Goal: Task Accomplishment & Management: Use online tool/utility

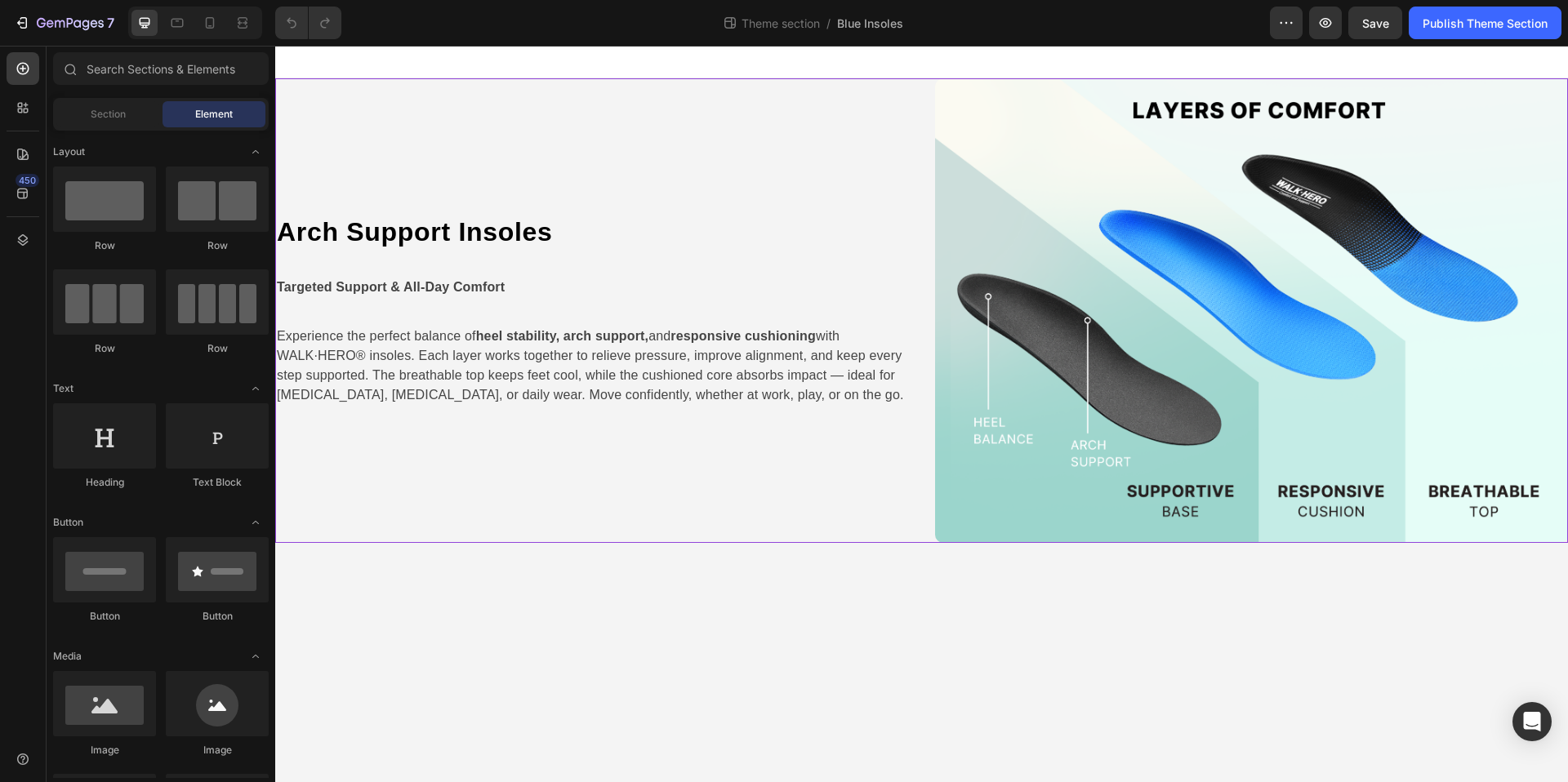
click at [569, 140] on div "Arch Support Insoles Heading Targeted Support & All-Day Comfort Text Block Expe…" at bounding box center [592, 311] width 633 height 465
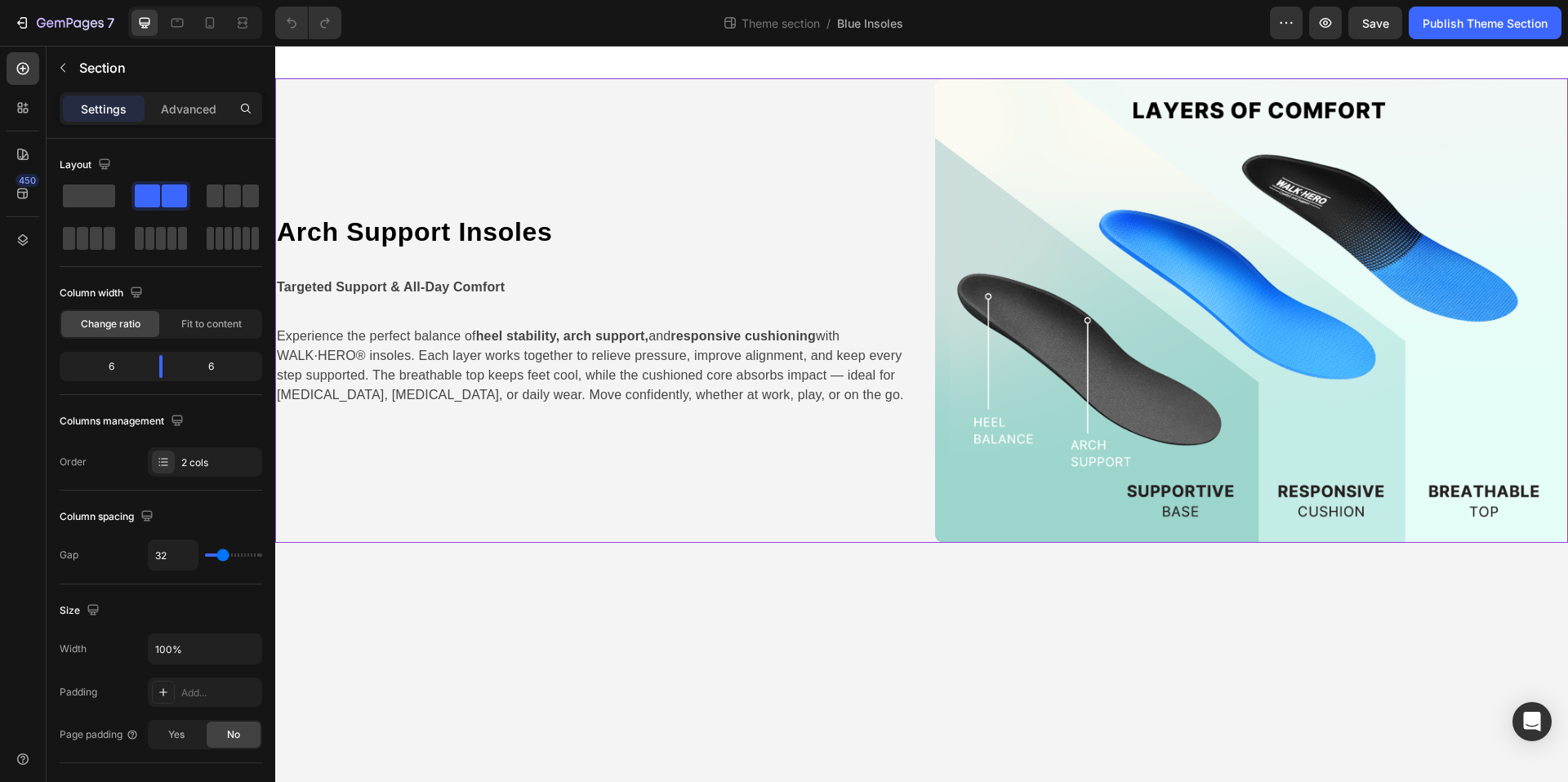
drag, startPoint x: 821, startPoint y: 115, endPoint x: 884, endPoint y: 108, distance: 63.4
click at [821, 115] on div "Arch Support Insoles Heading Targeted Support & All-Day Comfort Text Block Expe…" at bounding box center [592, 311] width 633 height 465
click at [959, 90] on div "Image" at bounding box center [955, 88] width 35 height 14
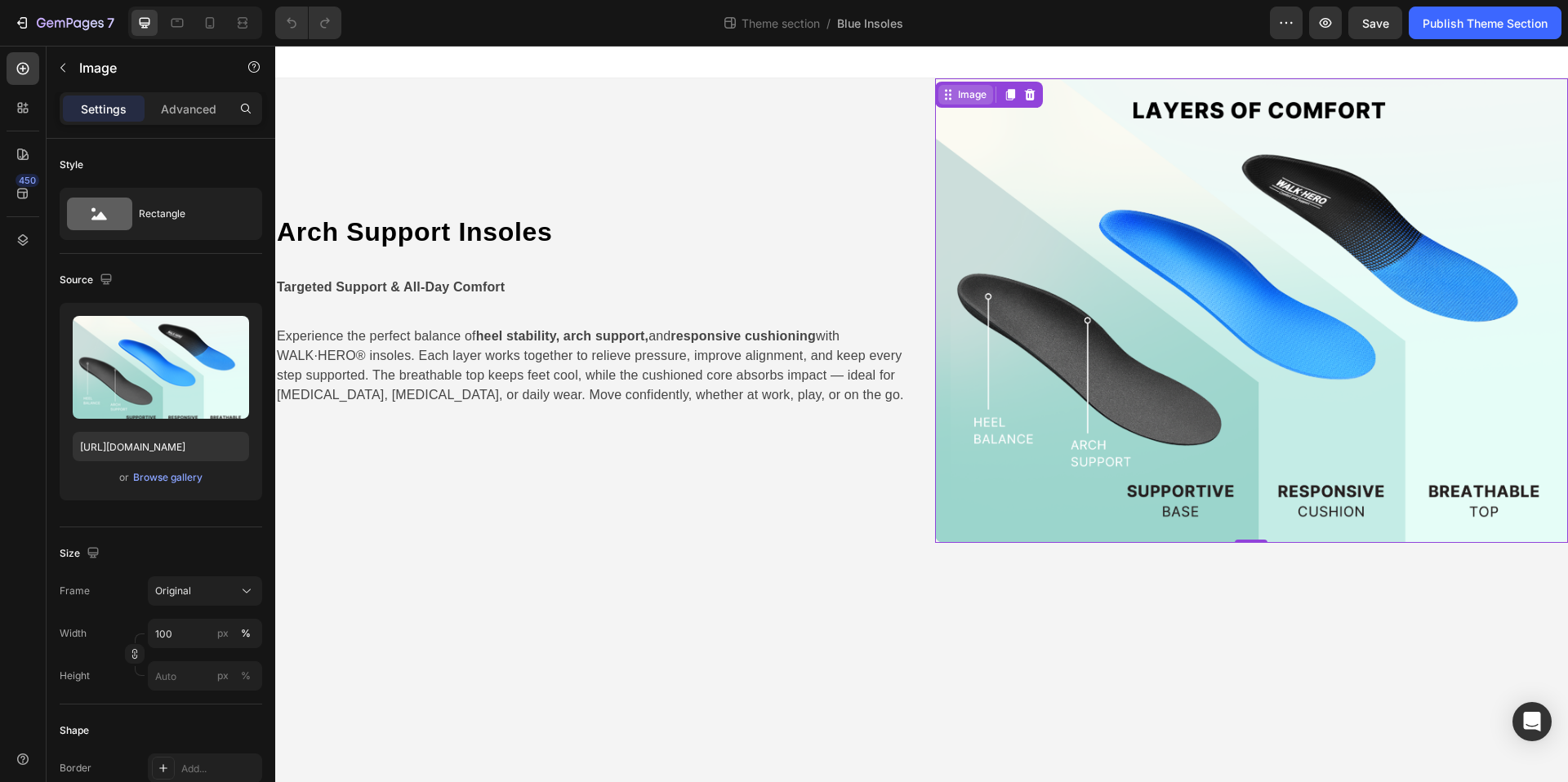
click at [958, 97] on div "Image" at bounding box center [972, 94] width 35 height 14
click at [613, 448] on div "Arch Support Insoles Heading Targeted Support & All-Day Comfort Text Block Expe…" at bounding box center [592, 311] width 633 height 465
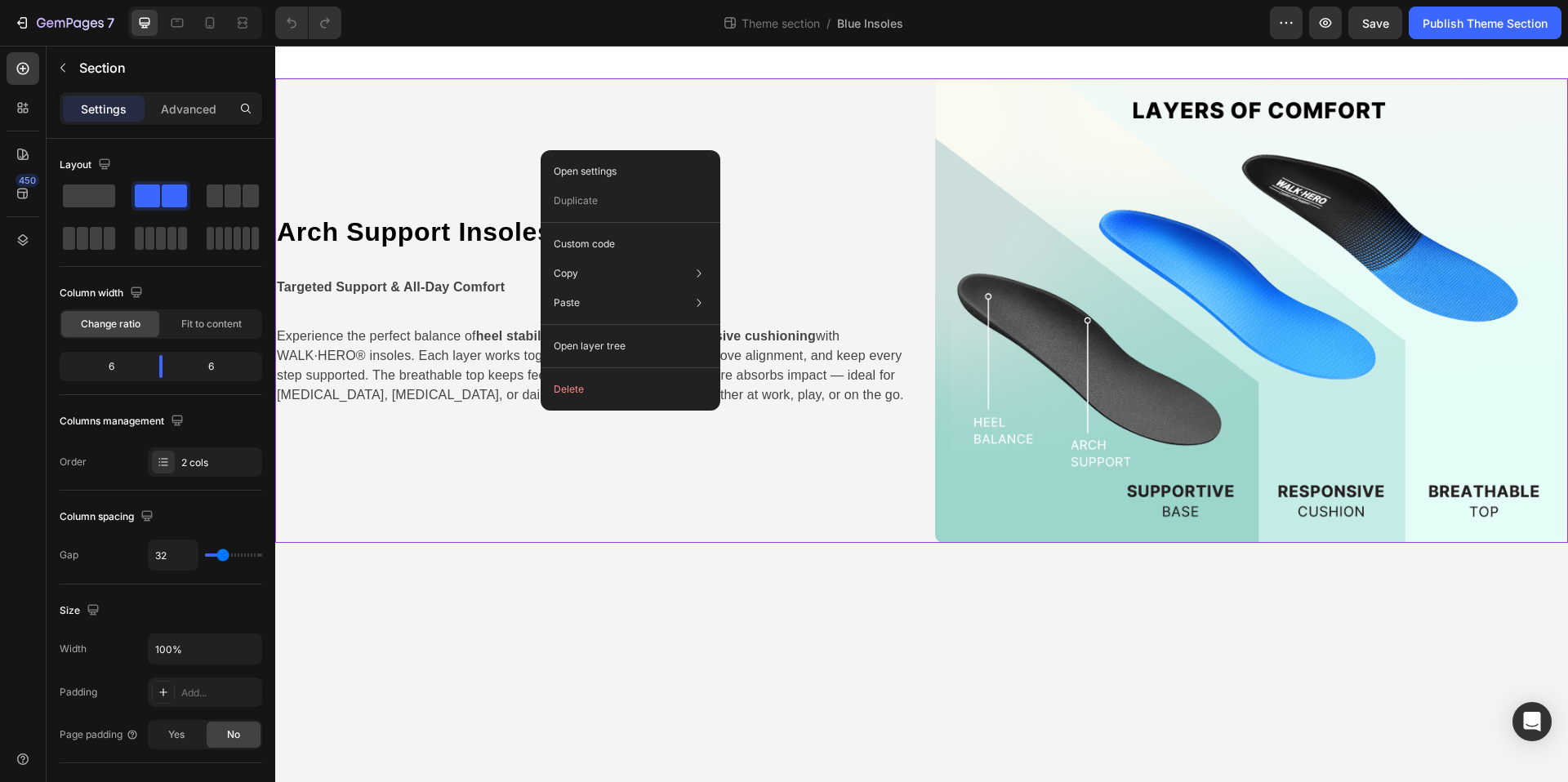
click at [574, 385] on button "Delete" at bounding box center [630, 389] width 167 height 30
click at [587, 389] on button "Delete" at bounding box center [630, 389] width 167 height 30
click at [575, 395] on button "Delete" at bounding box center [630, 389] width 167 height 30
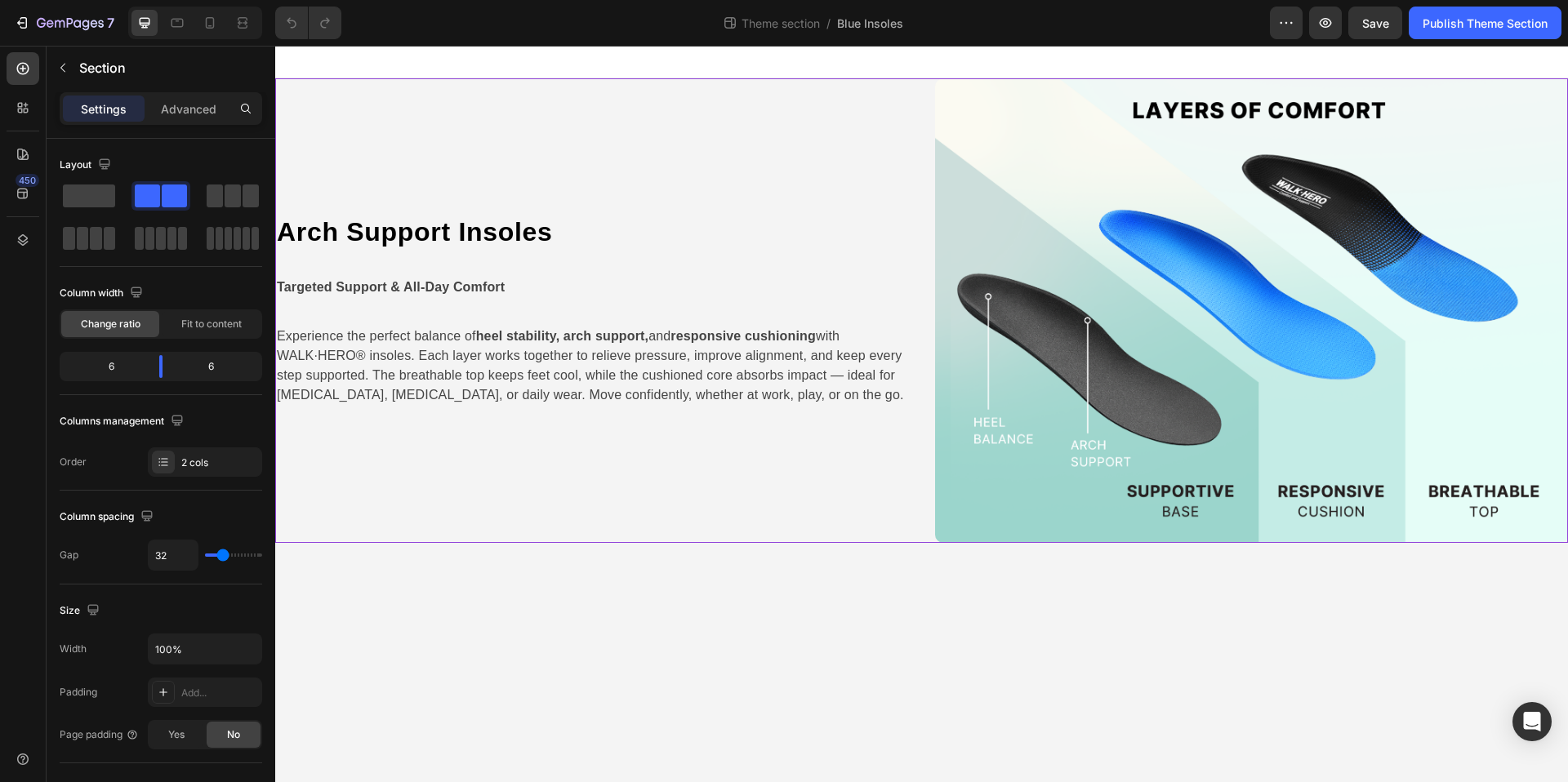
click at [480, 438] on div "Arch Support Insoles Heading Targeted Support & All-Day Comfort Text Block Expe…" at bounding box center [592, 311] width 633 height 465
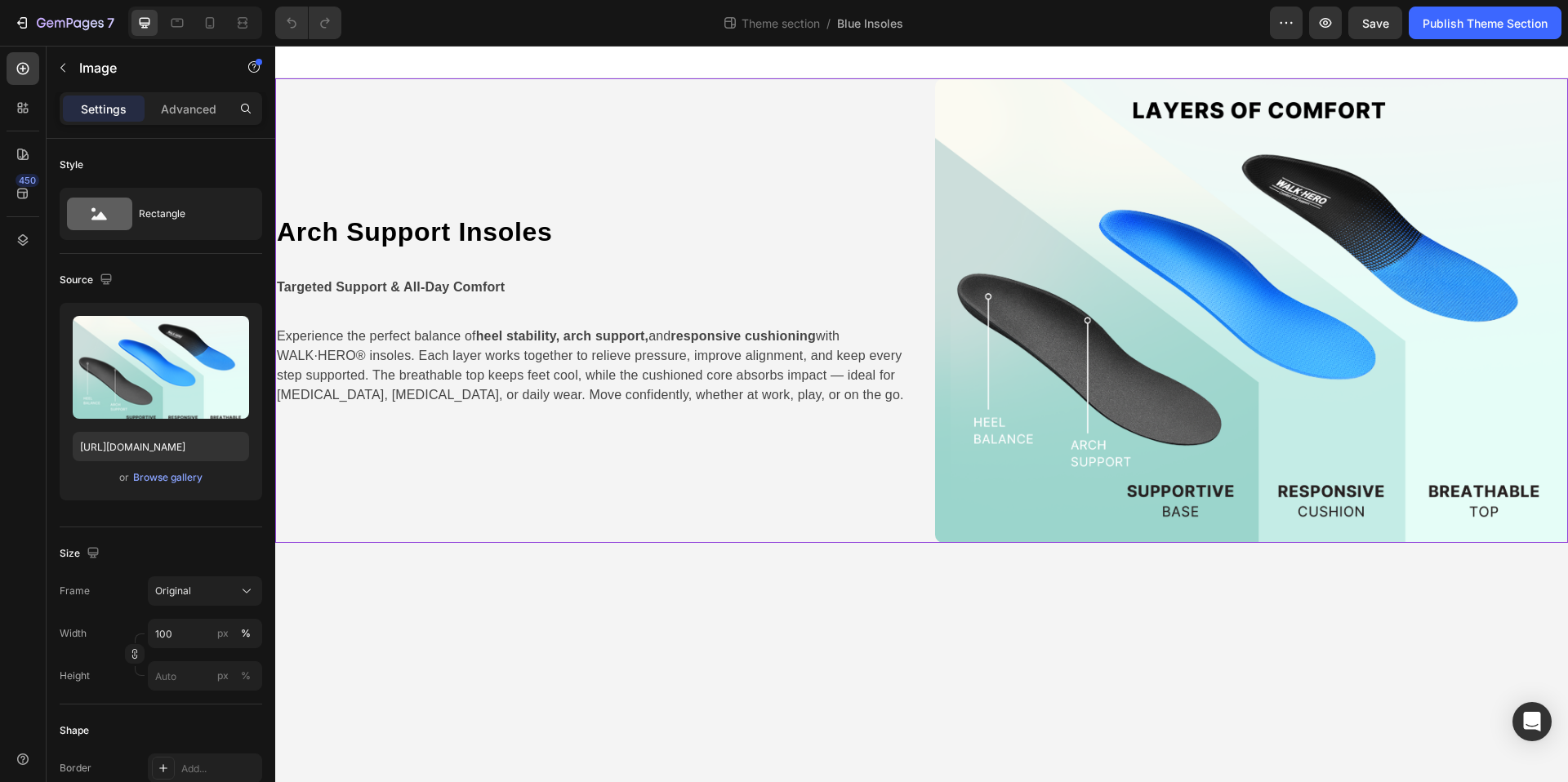
click at [1003, 401] on img at bounding box center [1252, 311] width 633 height 465
click at [1033, 97] on icon at bounding box center [1029, 94] width 10 height 11
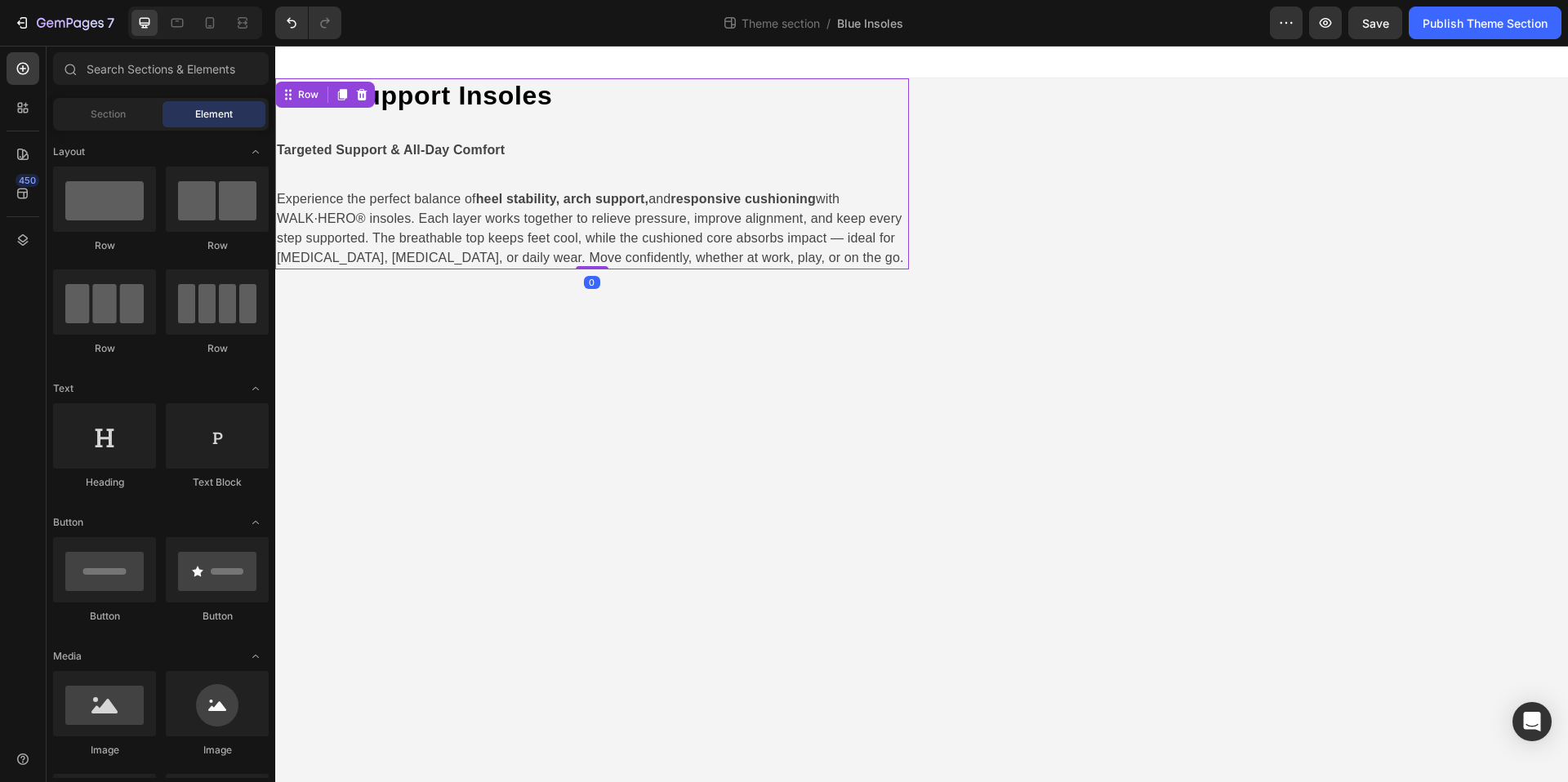
click at [827, 134] on div "Arch Support Insoles Heading Targeted Support & All-Day Comfort Text Block Expe…" at bounding box center [592, 173] width 633 height 191
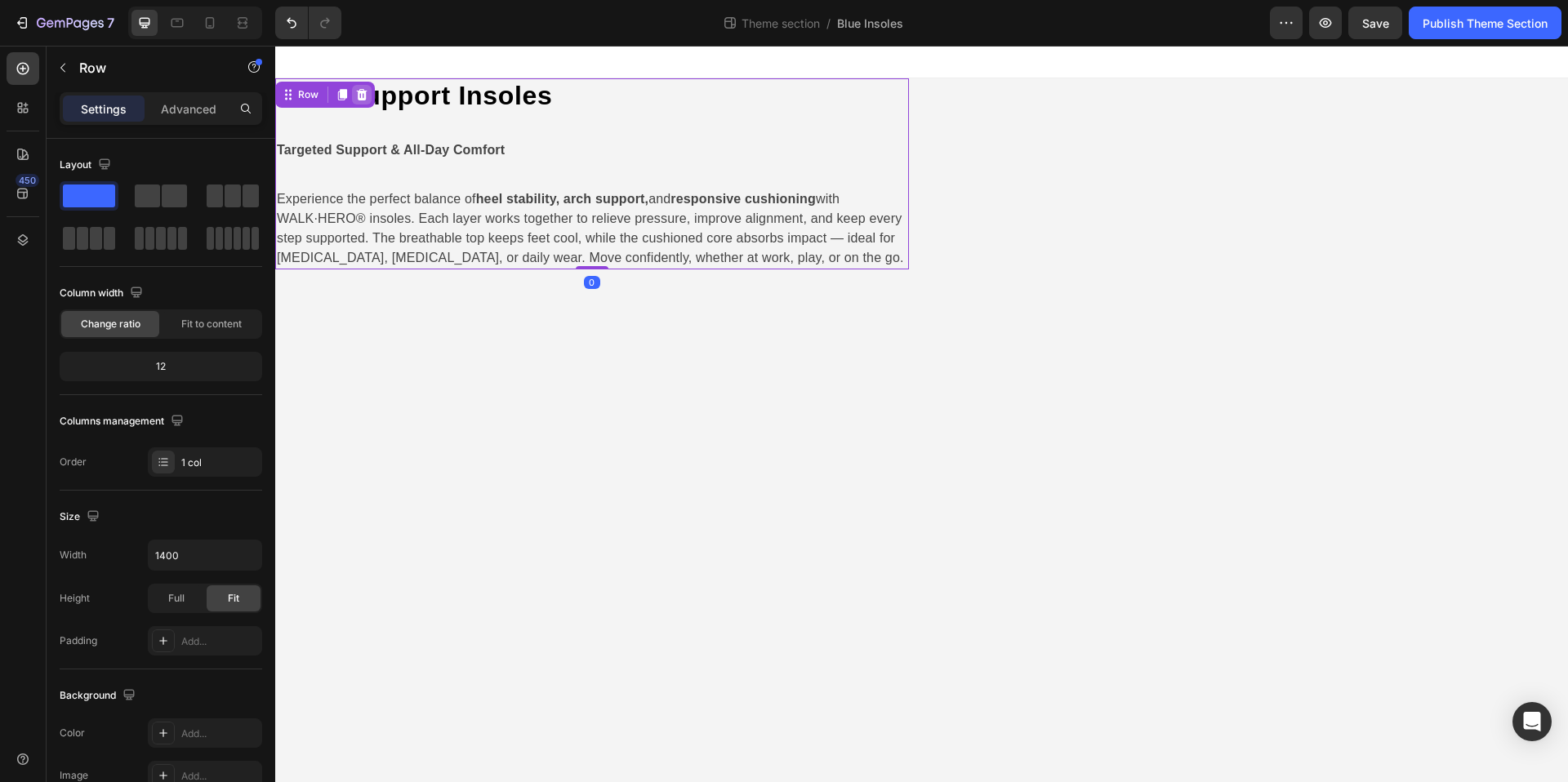
click at [364, 99] on icon at bounding box center [362, 94] width 10 height 11
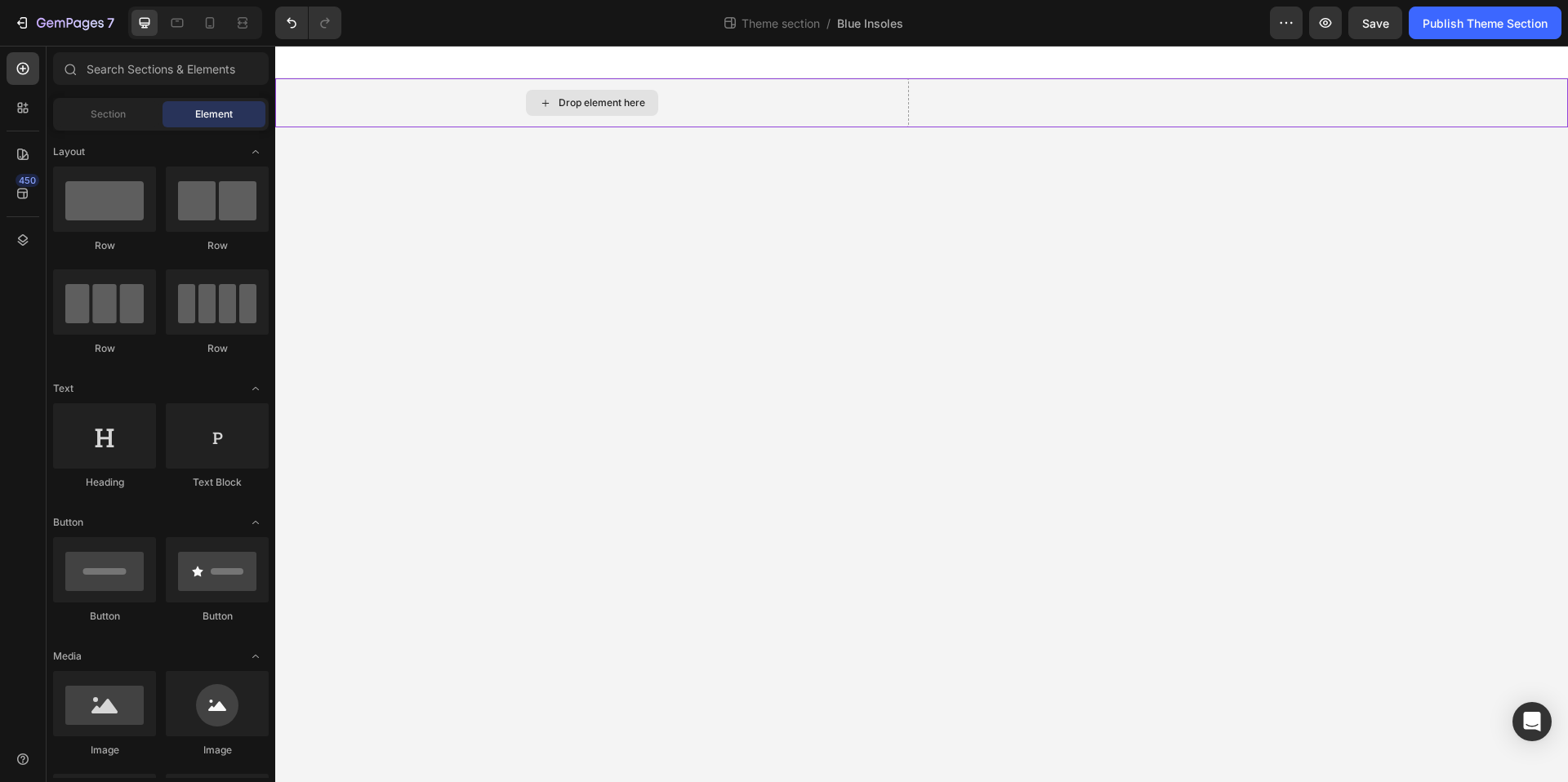
click at [380, 106] on div "Drop element here" at bounding box center [592, 102] width 633 height 49
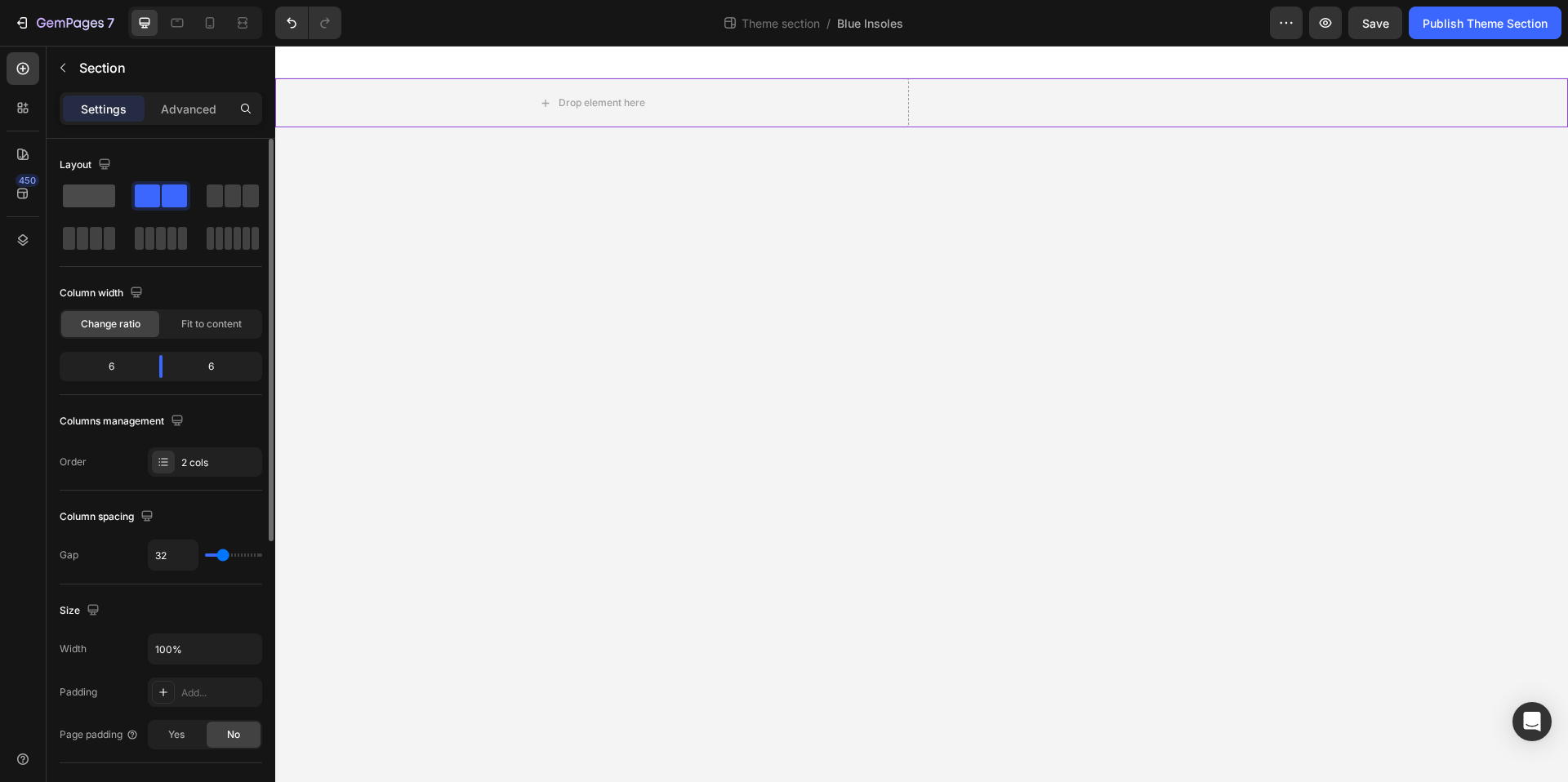
click at [98, 195] on span at bounding box center [89, 196] width 52 height 23
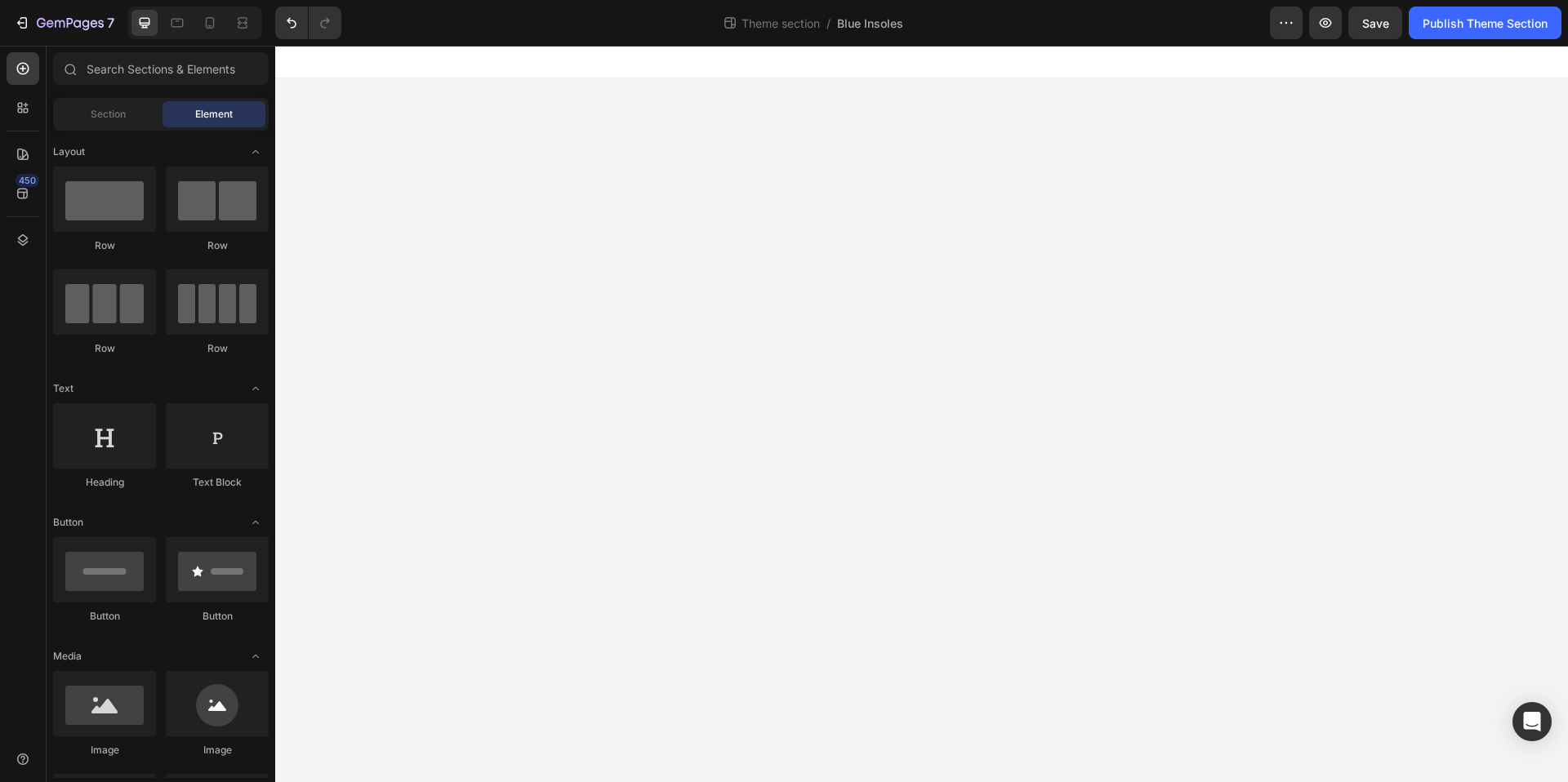
click at [734, 153] on body "Image Root Drag & drop element from sidebar or Explore Library Add section Choo…" at bounding box center [921, 413] width 1293 height 736
click at [512, 245] on body "Image Root Drag & drop element from sidebar or Explore Library Add section Choo…" at bounding box center [921, 413] width 1293 height 736
drag, startPoint x: 402, startPoint y: 749, endPoint x: 876, endPoint y: 244, distance: 692.6
click at [873, 275] on body "Image Root Drag & drop element from sidebar or Explore Library Add section Choo…" at bounding box center [921, 413] width 1293 height 736
click at [283, 29] on icon "Undo/Redo" at bounding box center [291, 22] width 16 height 16
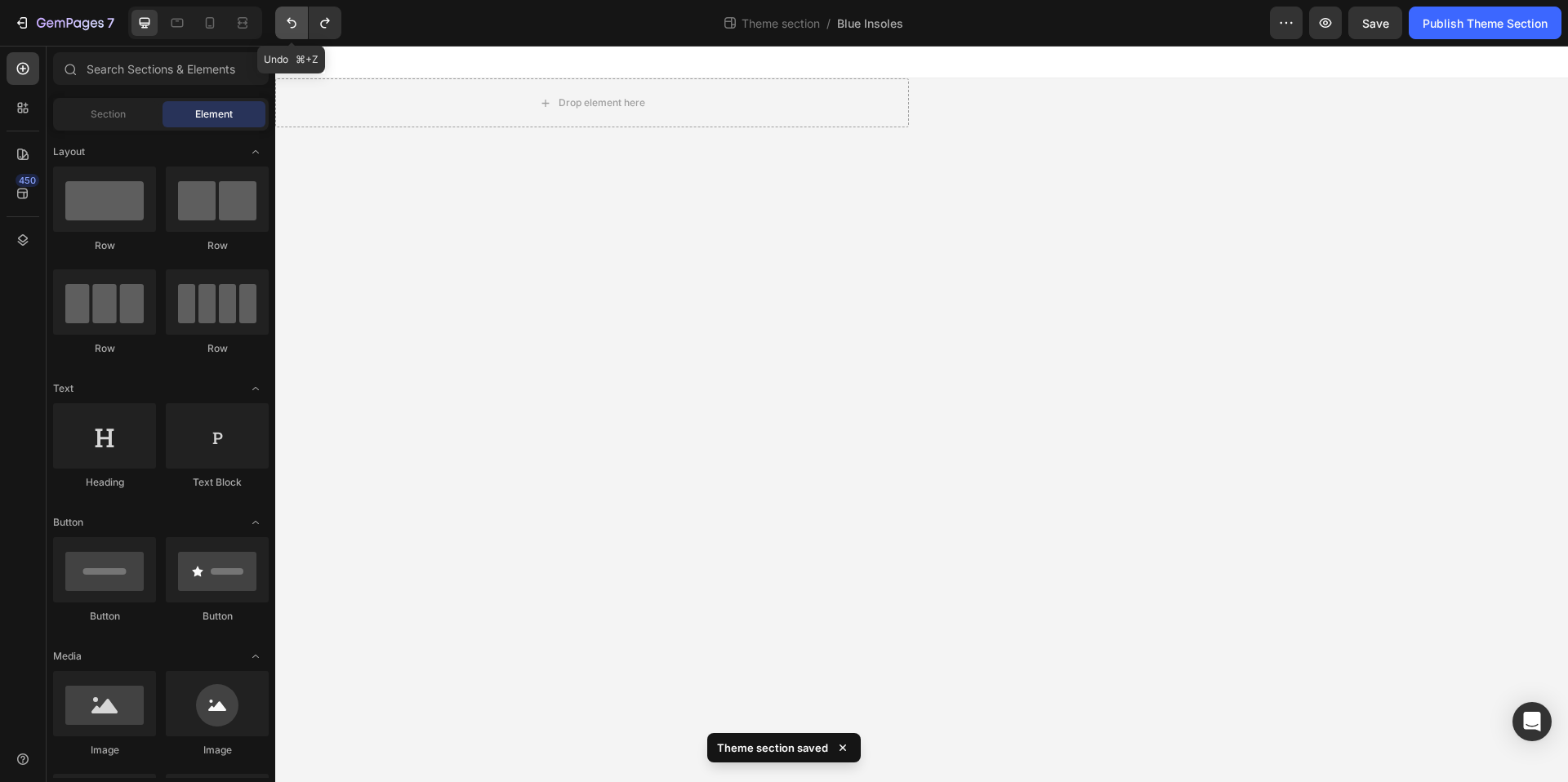
click at [284, 29] on icon "Undo/Redo" at bounding box center [291, 22] width 16 height 16
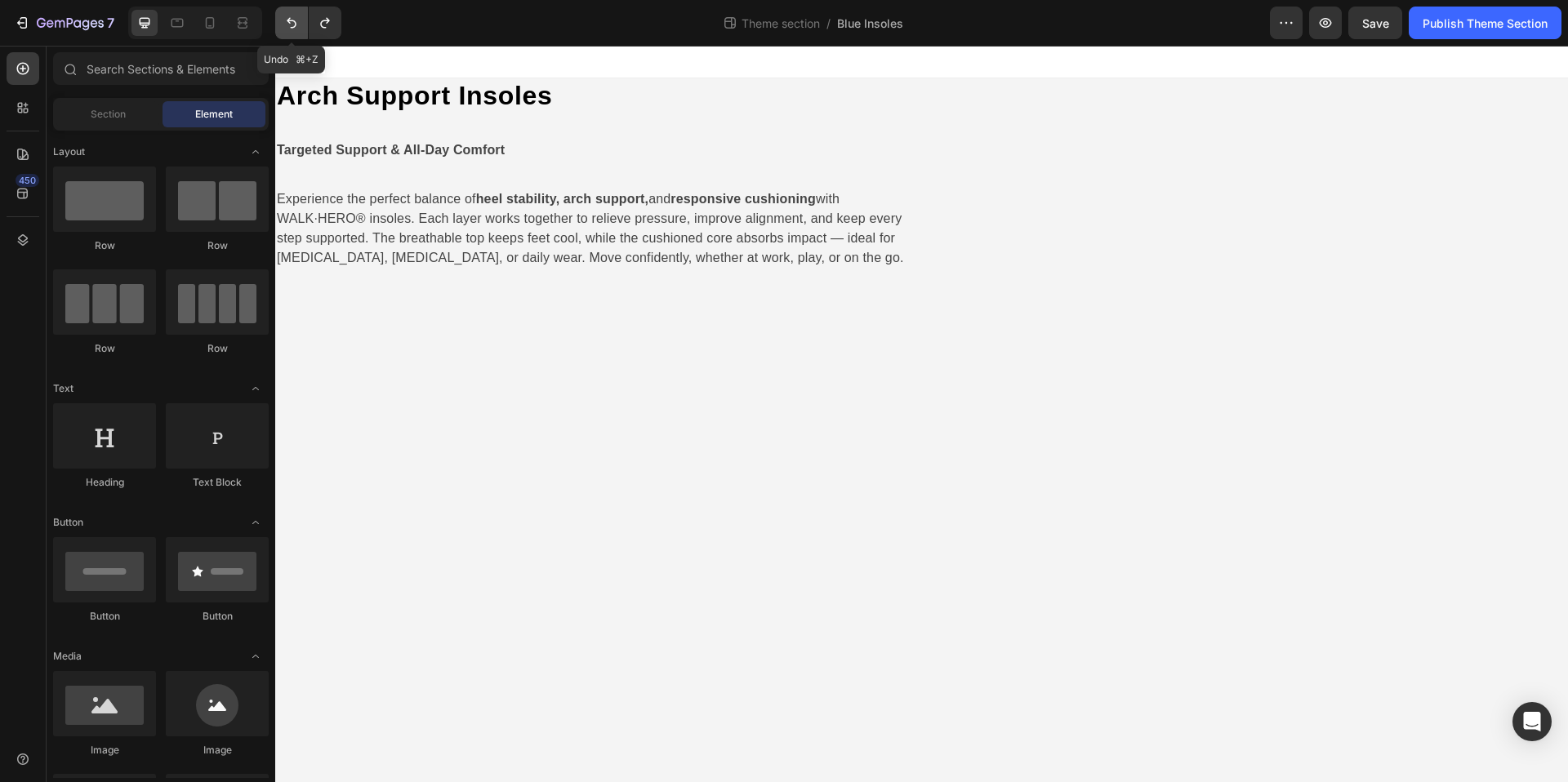
click at [285, 29] on icon "Undo/Redo" at bounding box center [291, 22] width 16 height 16
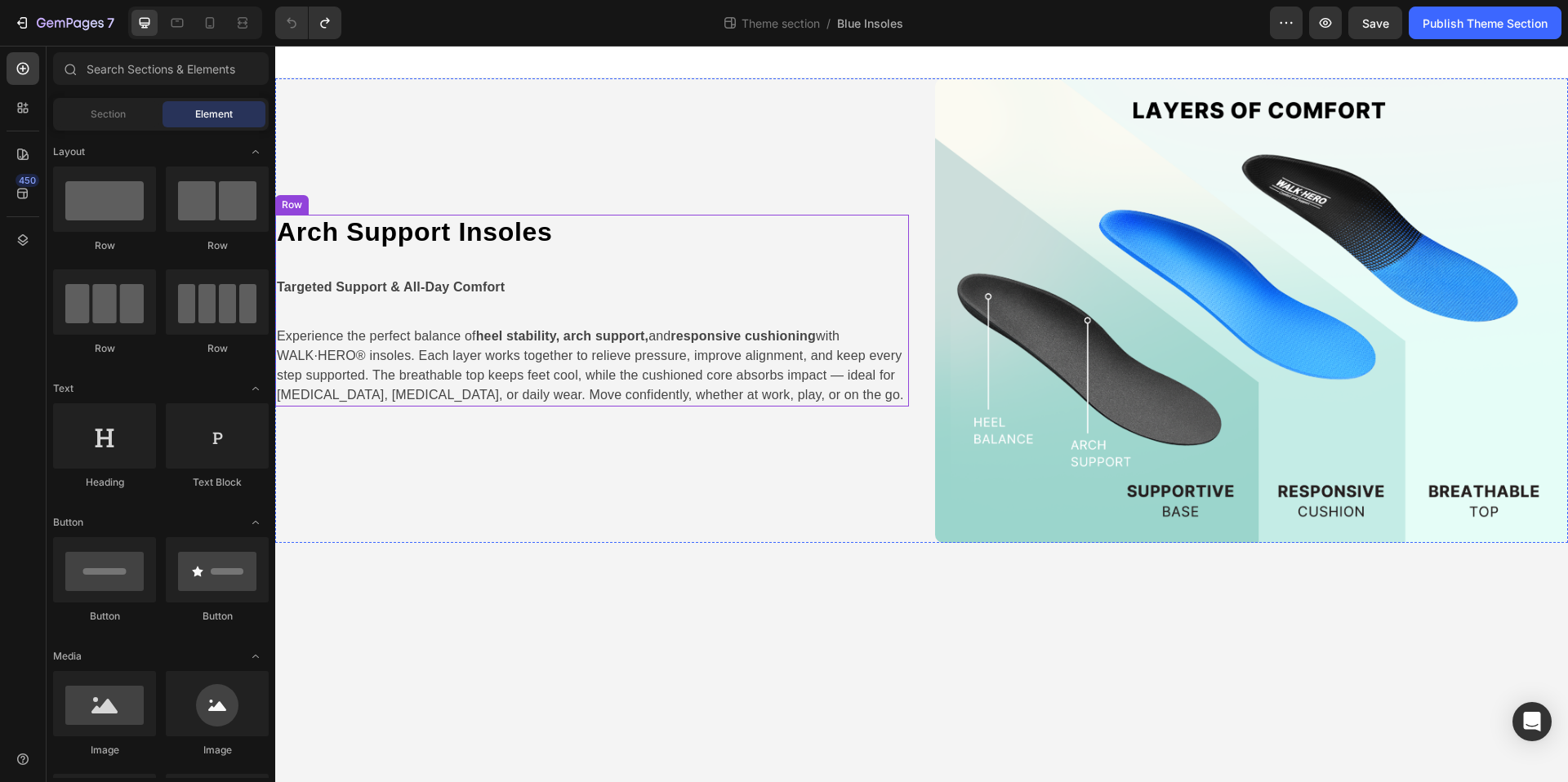
click at [666, 260] on div "Arch Support Insoles Heading Targeted Support & All-Day Comfort Text Block Expe…" at bounding box center [592, 310] width 633 height 191
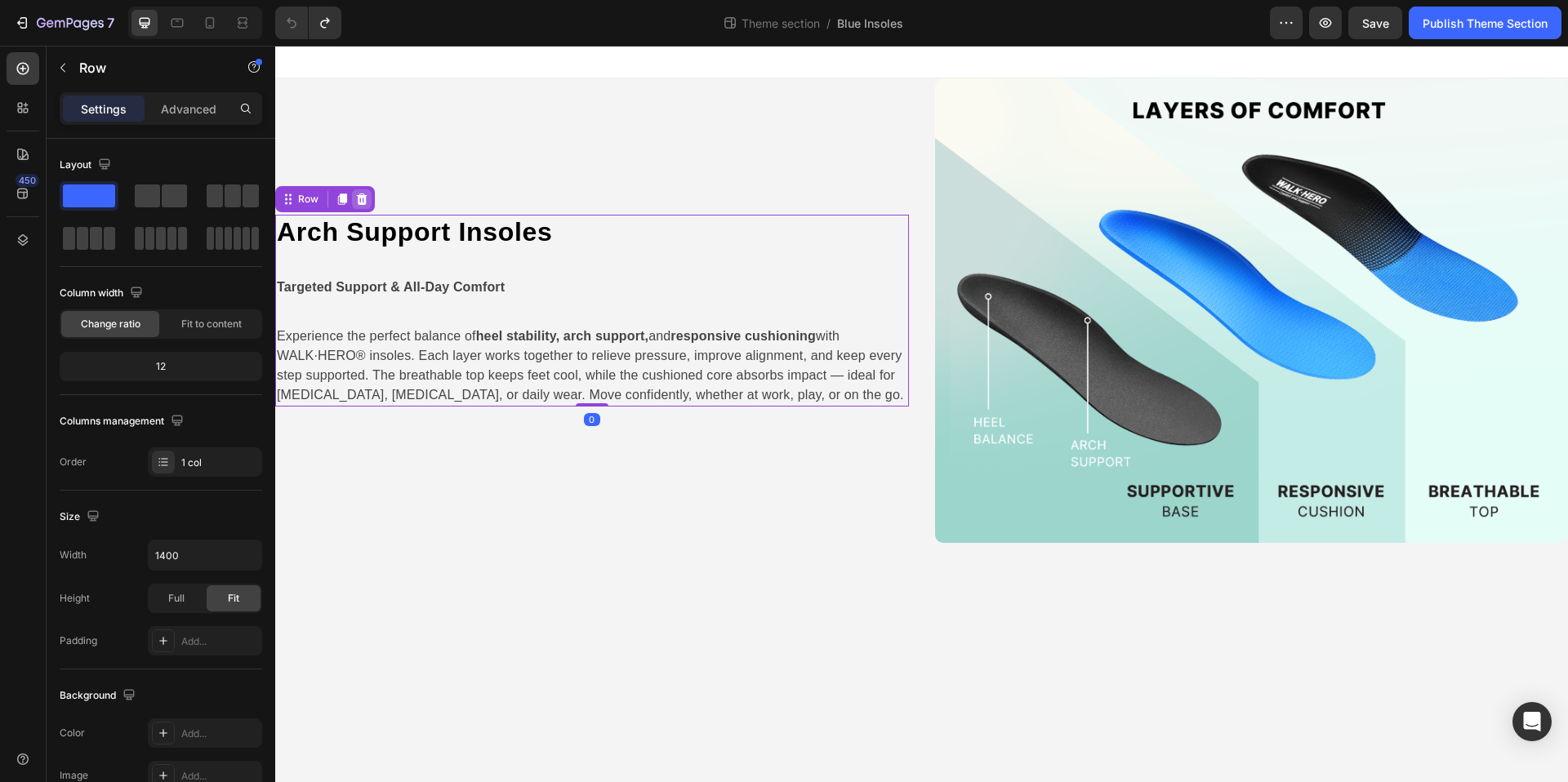
click at [365, 199] on icon at bounding box center [362, 199] width 10 height 11
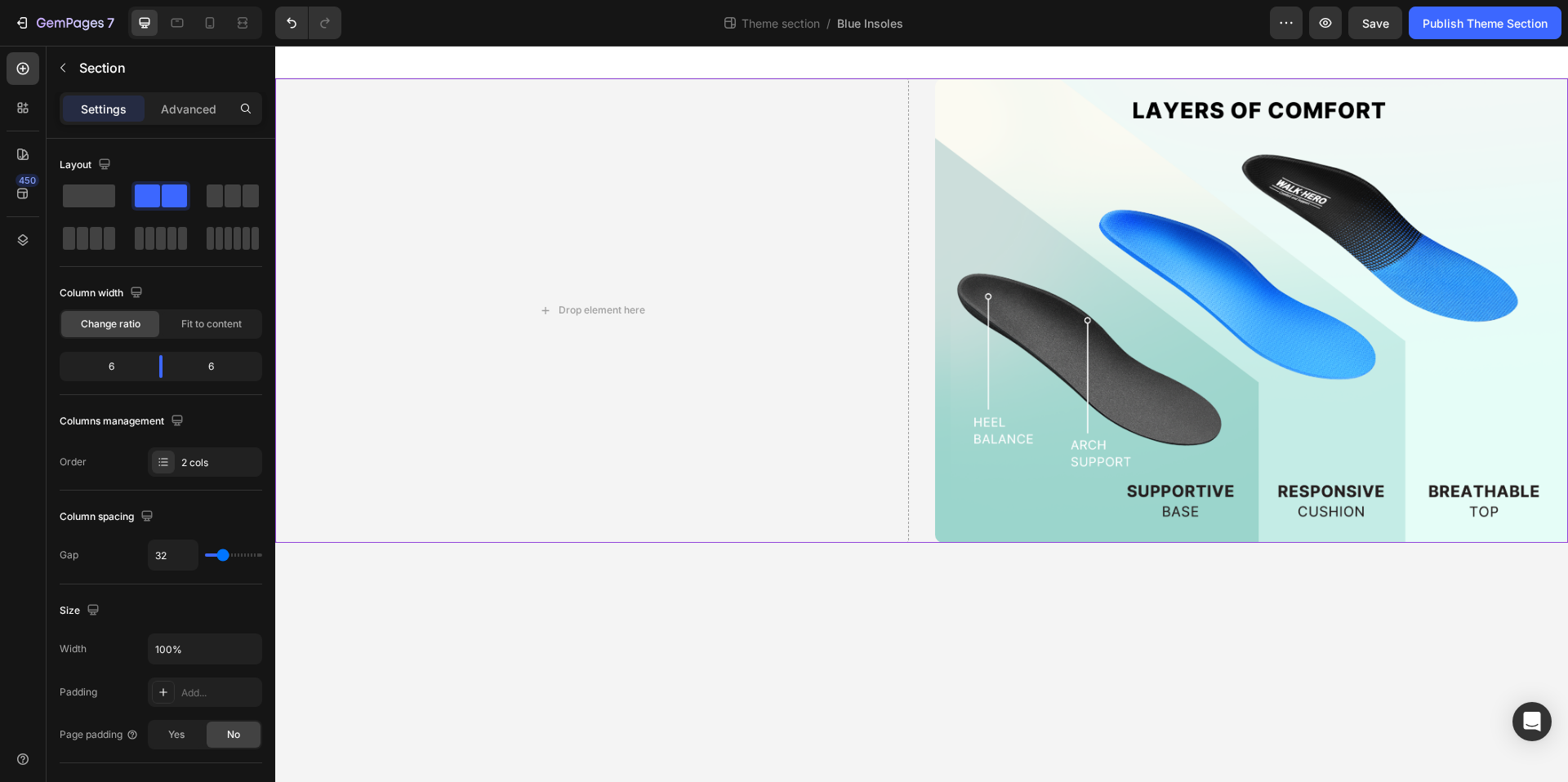
click at [924, 104] on div "Drop element here Image Image" at bounding box center [921, 311] width 1293 height 465
click at [81, 197] on span at bounding box center [89, 196] width 52 height 23
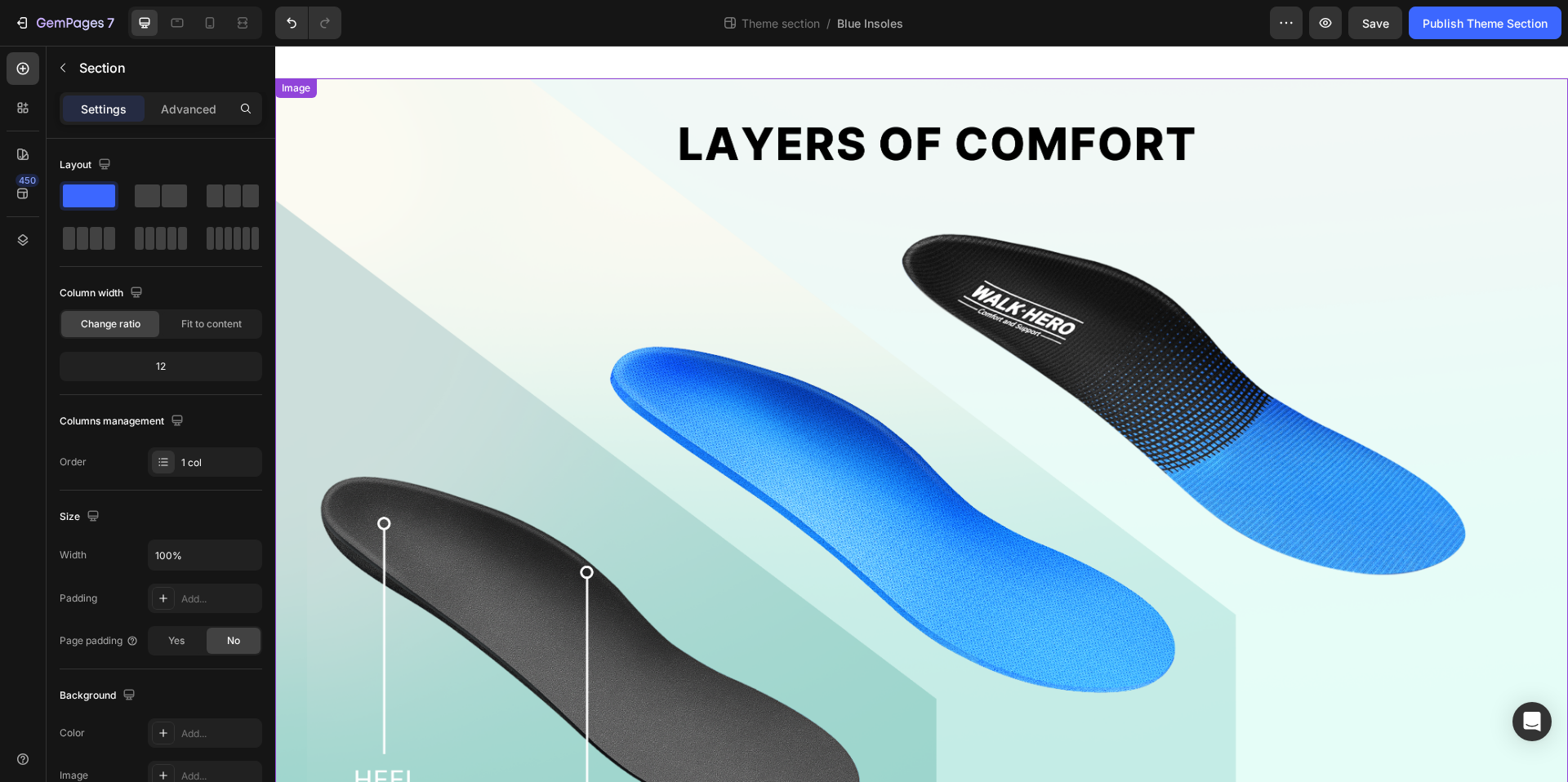
click at [580, 253] on img at bounding box center [921, 551] width 1293 height 948
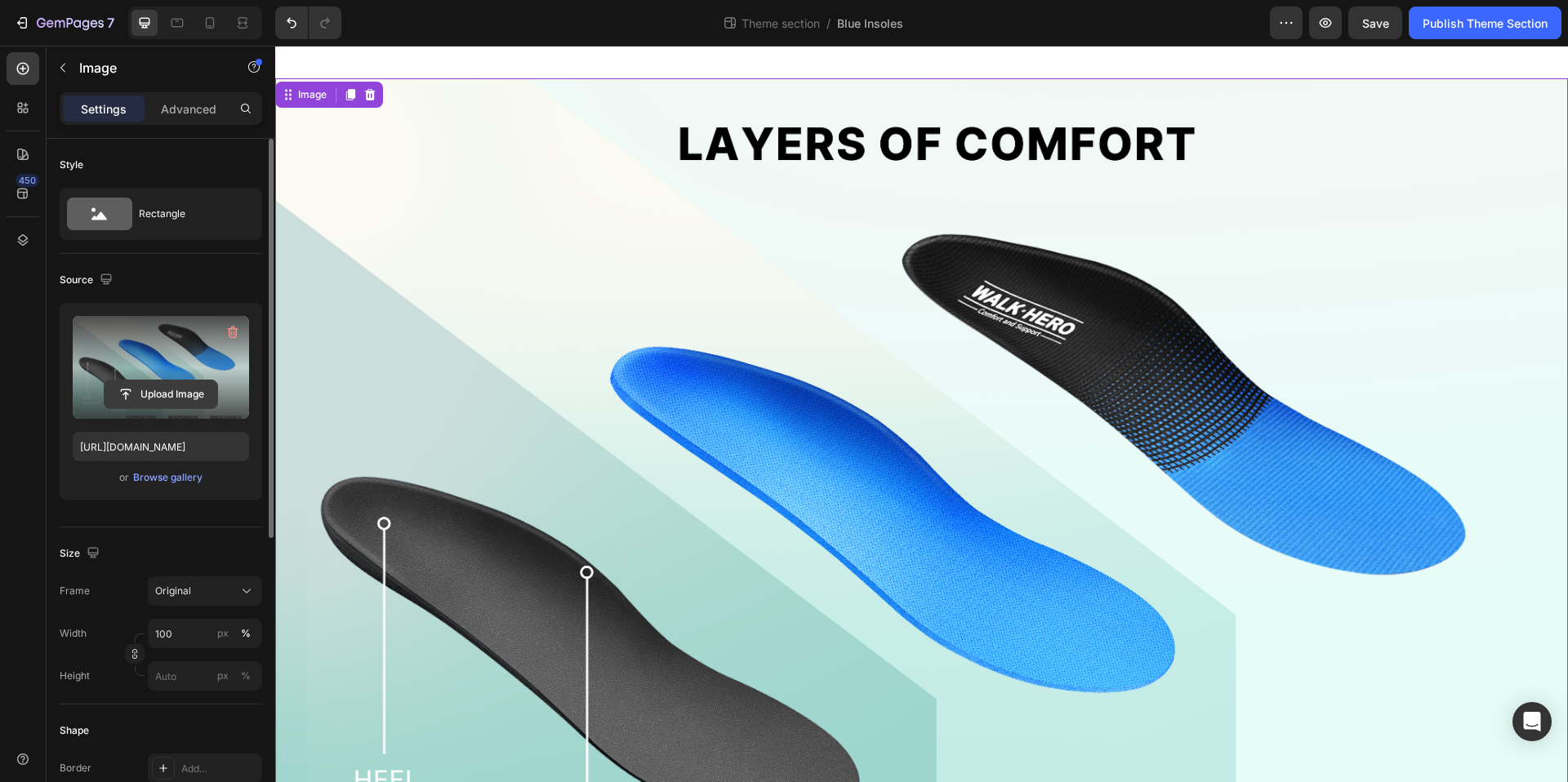
click at [161, 399] on input "file" at bounding box center [161, 393] width 112 height 28
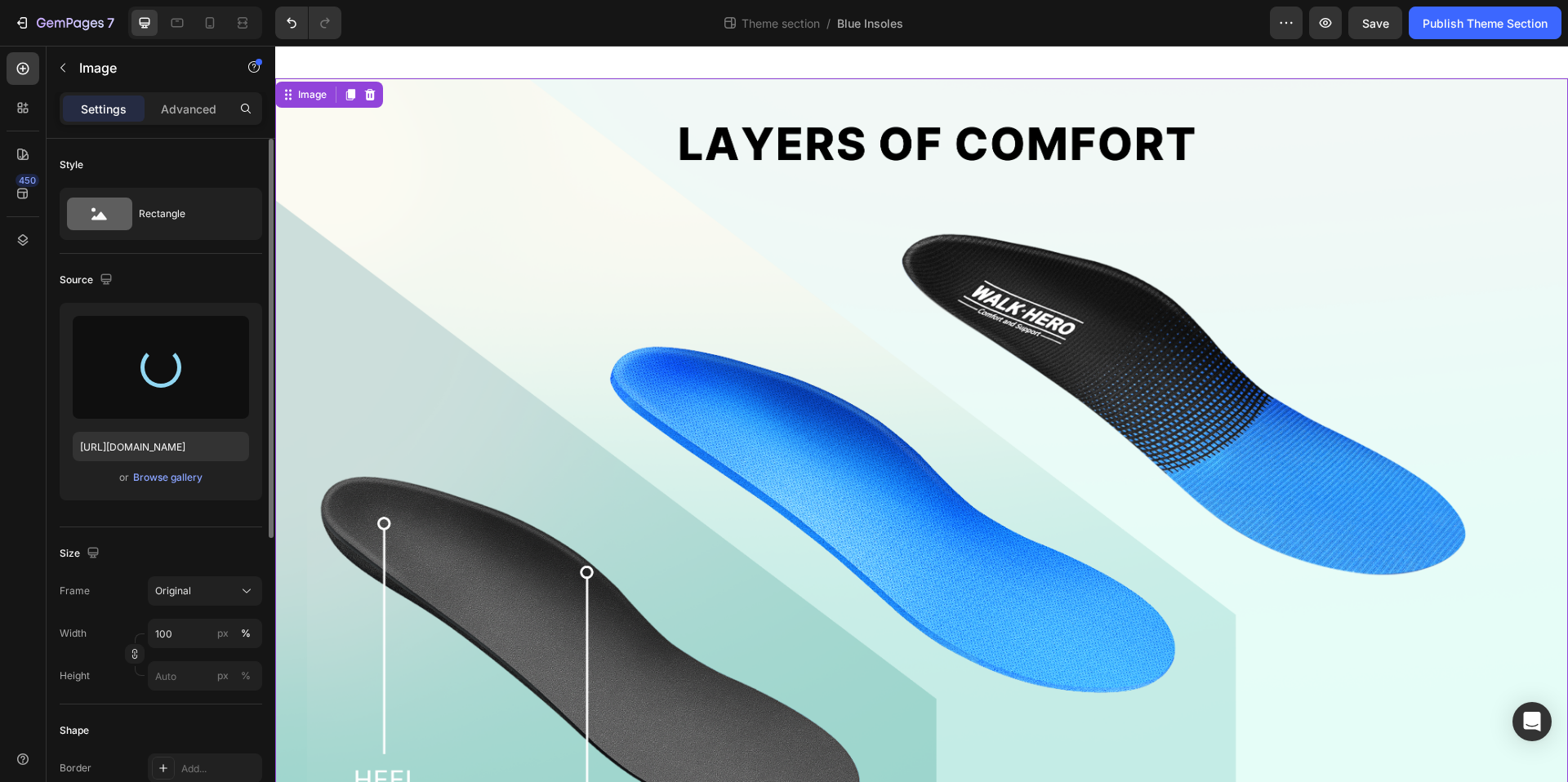
type input "[URL][DOMAIN_NAME]"
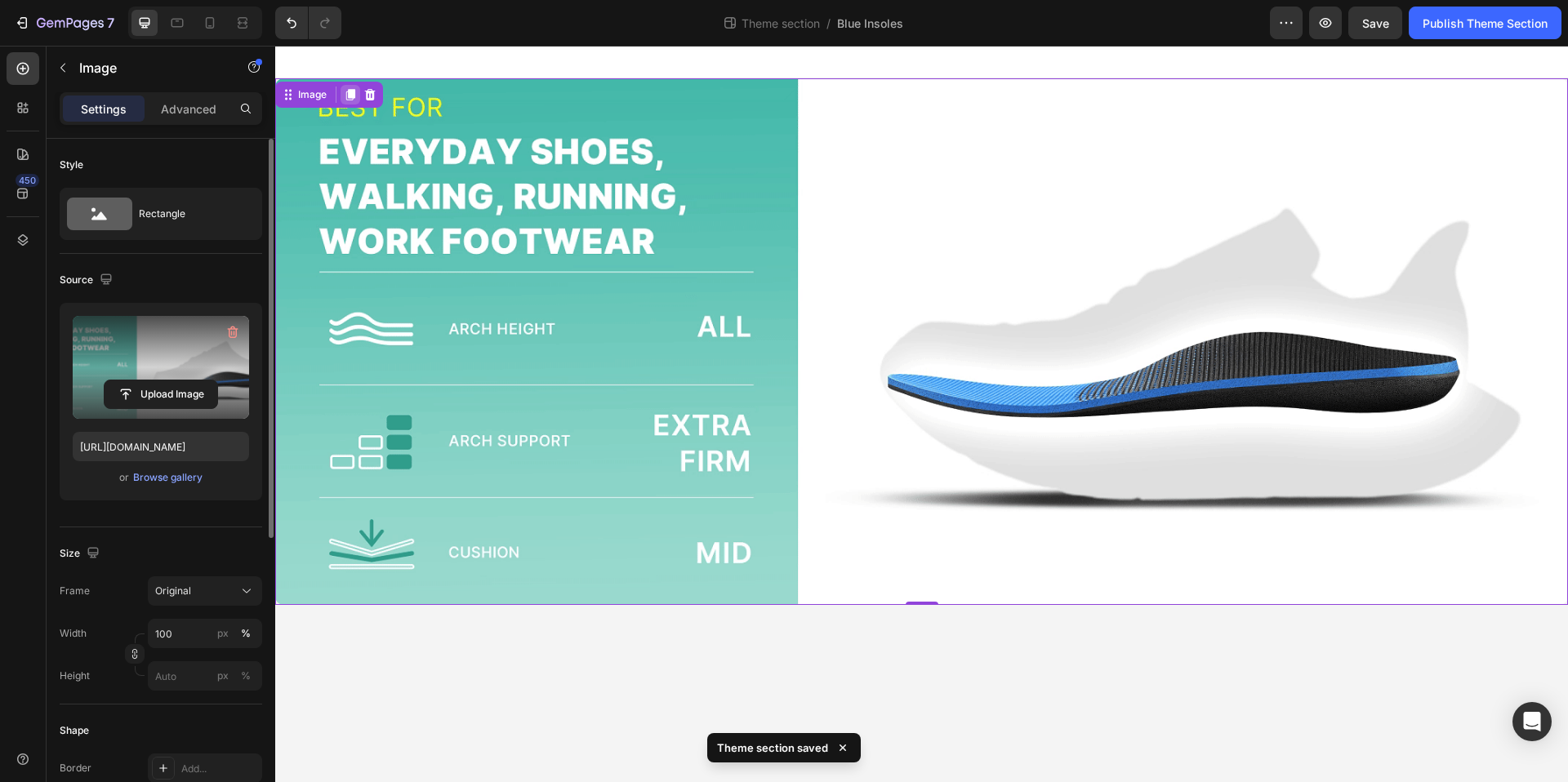
click at [346, 97] on icon at bounding box center [350, 94] width 9 height 11
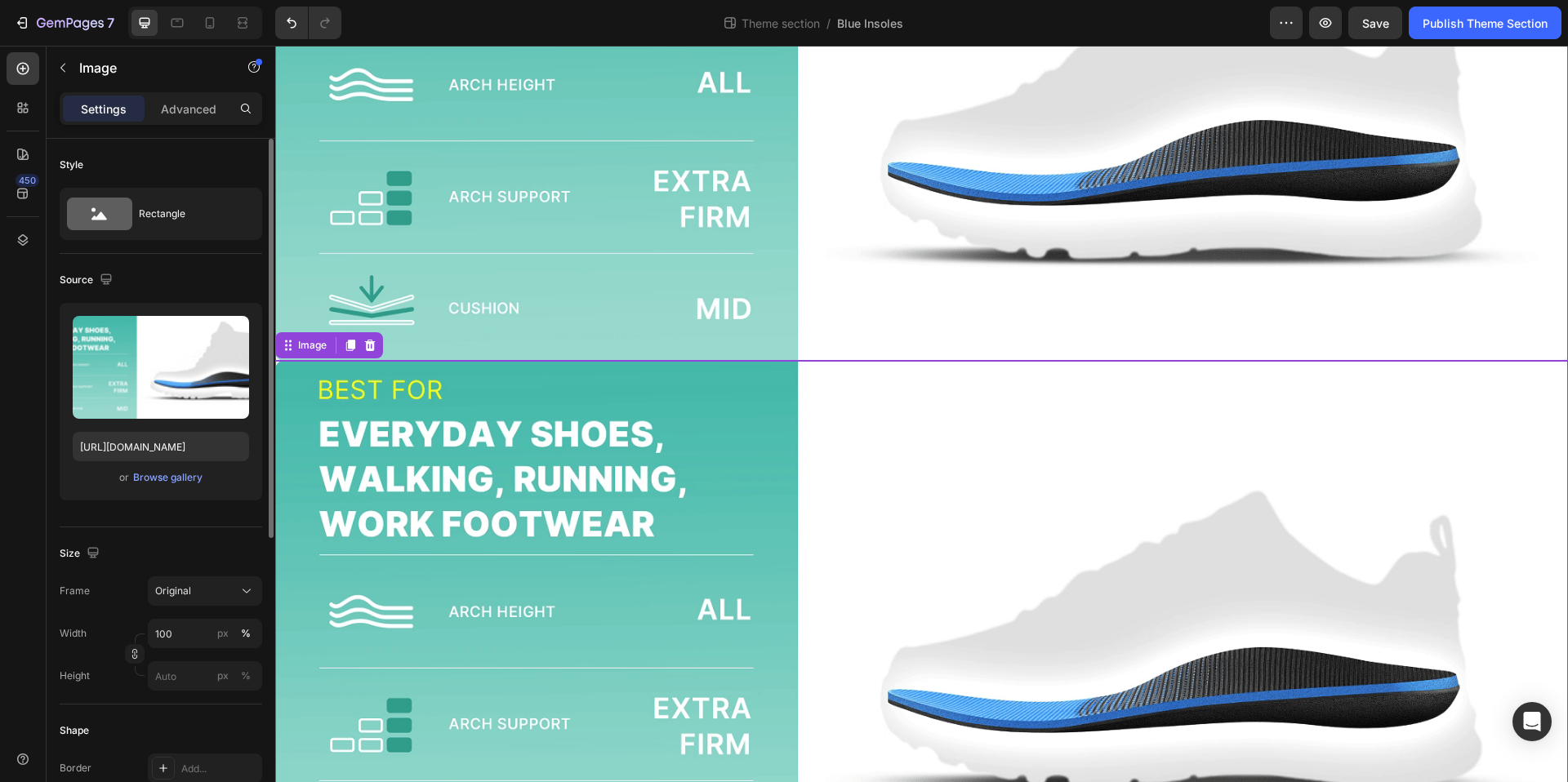
click at [833, 347] on img at bounding box center [921, 97] width 1293 height 527
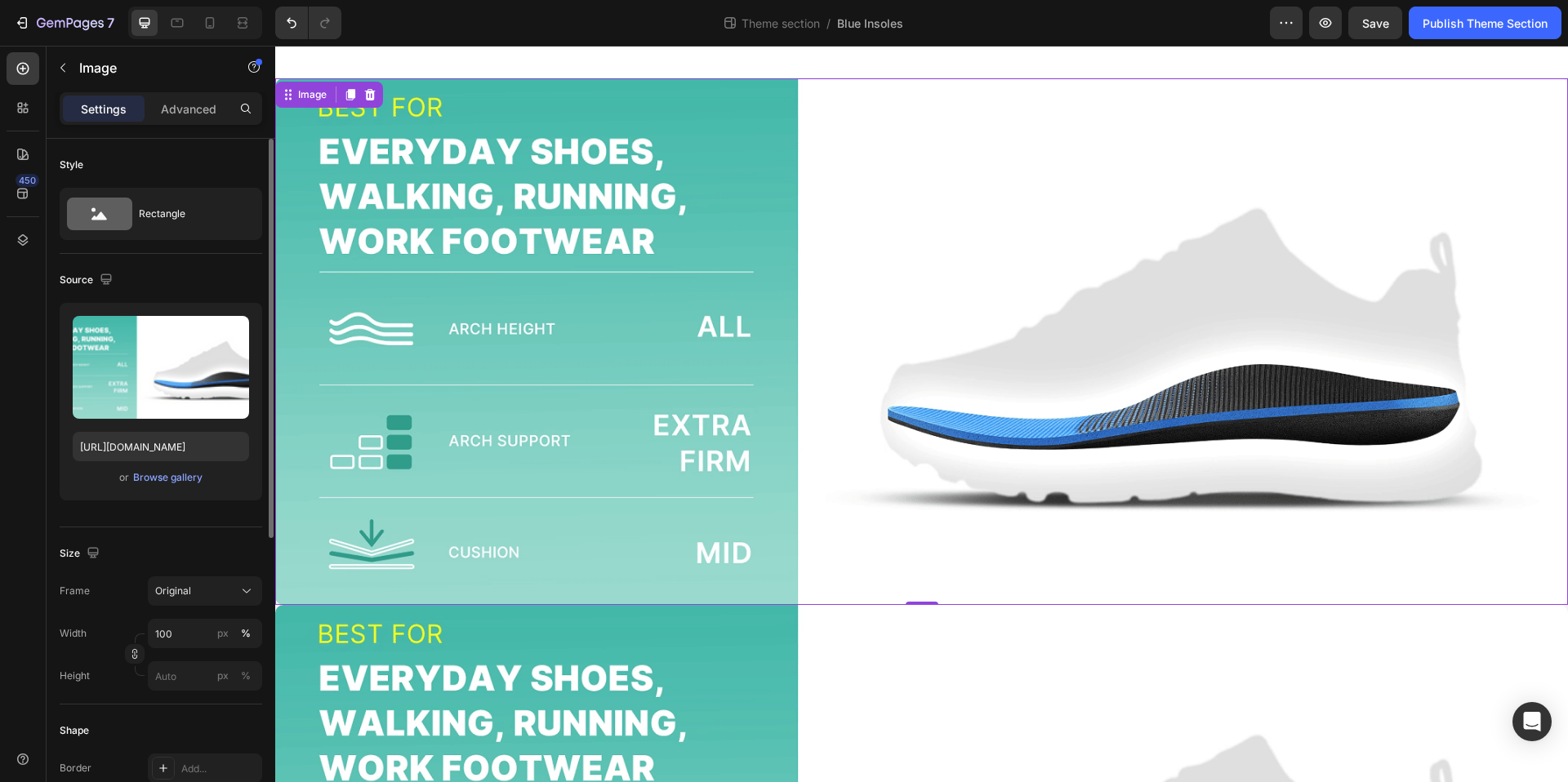
click at [802, 364] on img at bounding box center [921, 341] width 1293 height 527
click at [369, 90] on icon at bounding box center [370, 95] width 13 height 13
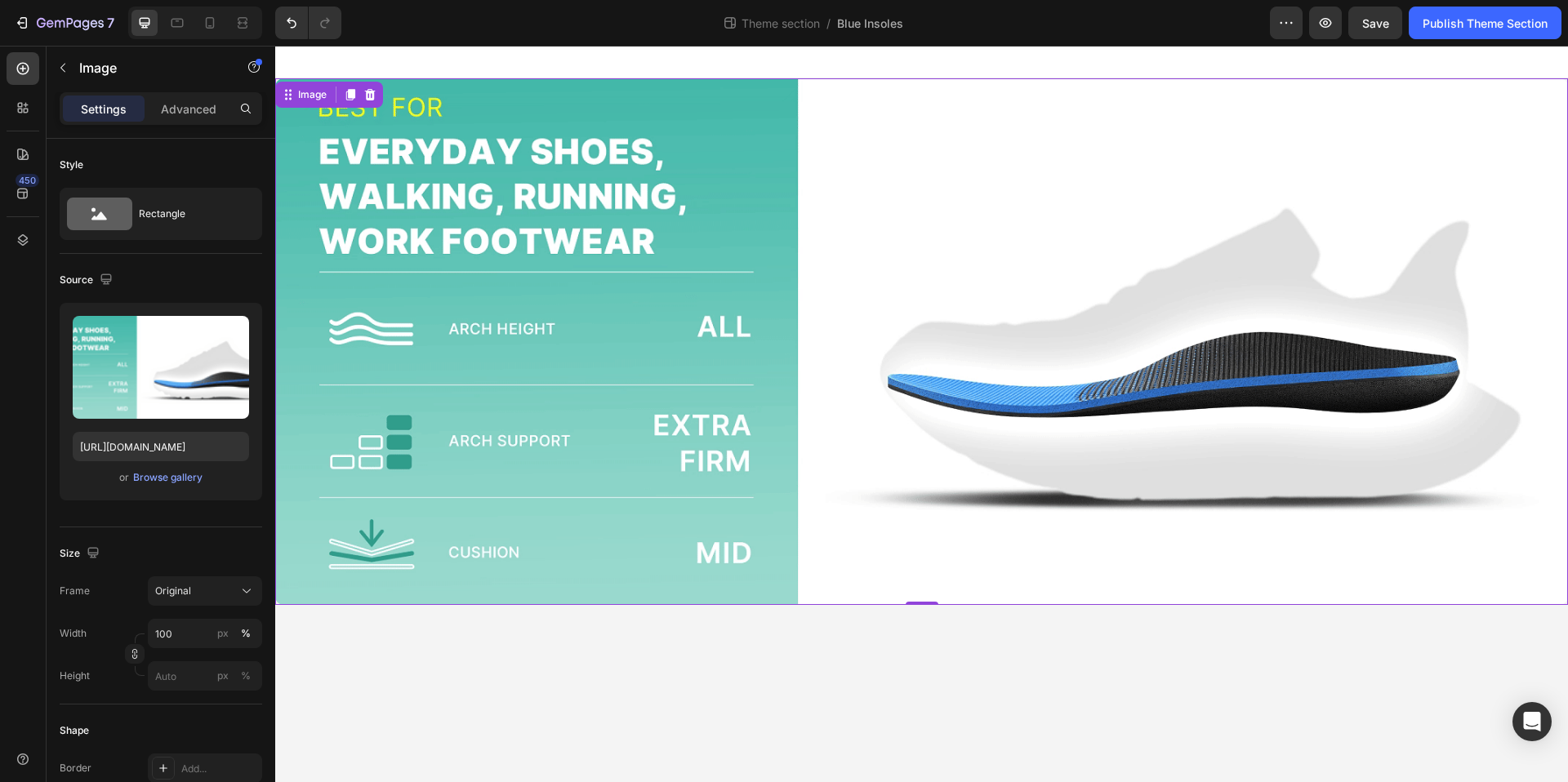
click at [798, 323] on img at bounding box center [921, 341] width 1293 height 527
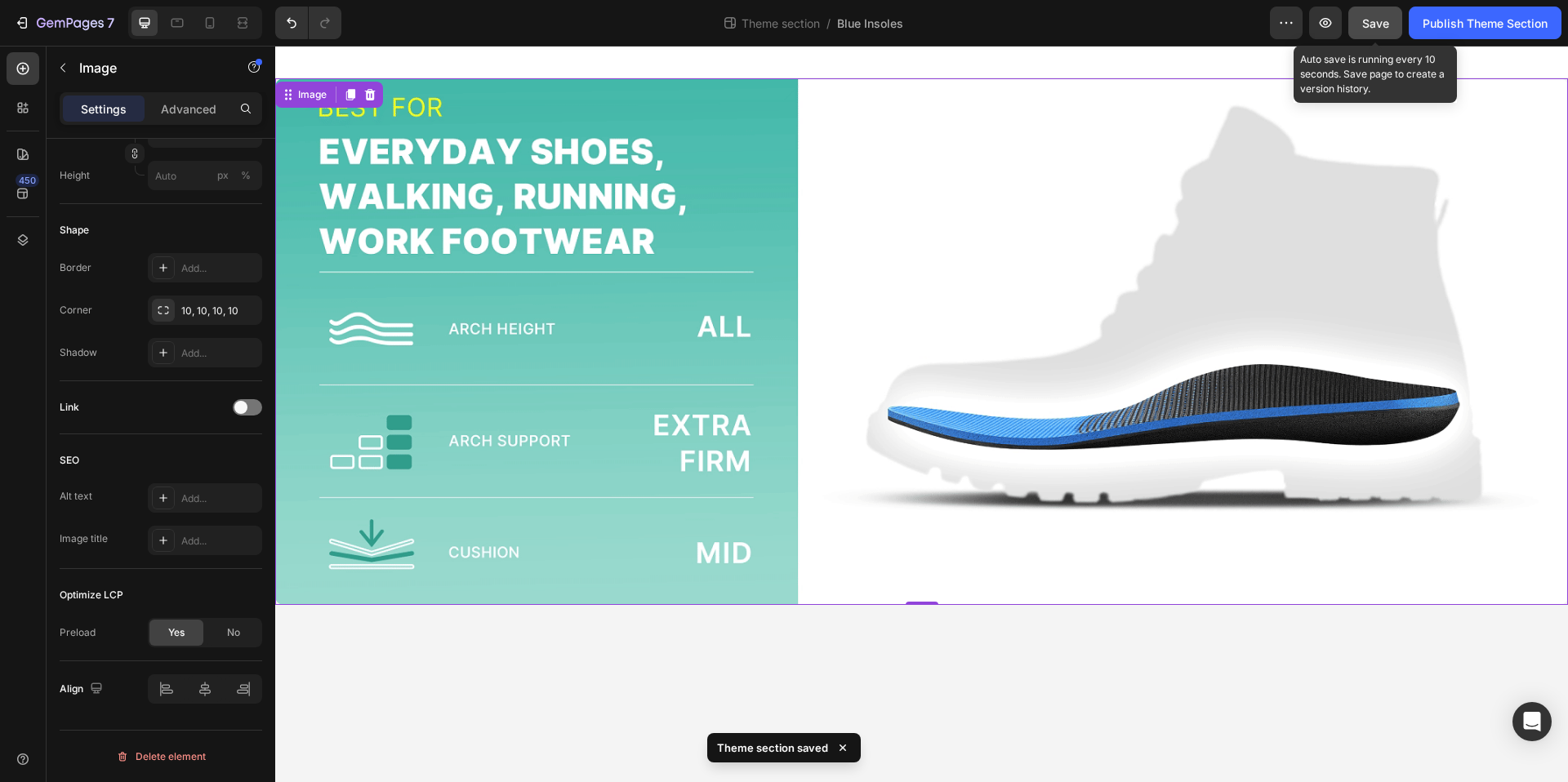
click at [1367, 25] on span "Save" at bounding box center [1376, 23] width 27 height 14
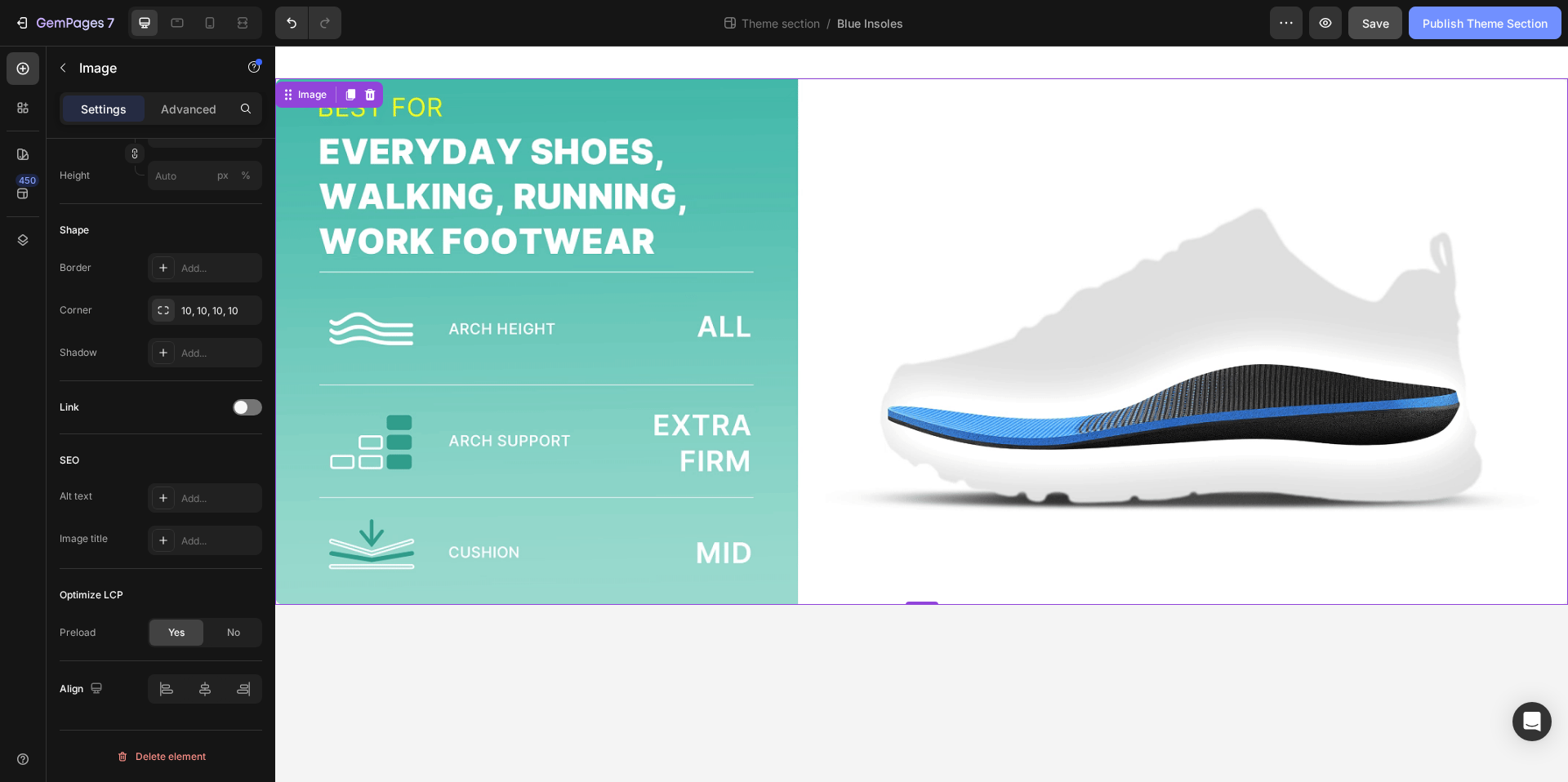
click at [1444, 28] on div "Publish Theme Section" at bounding box center [1484, 23] width 125 height 17
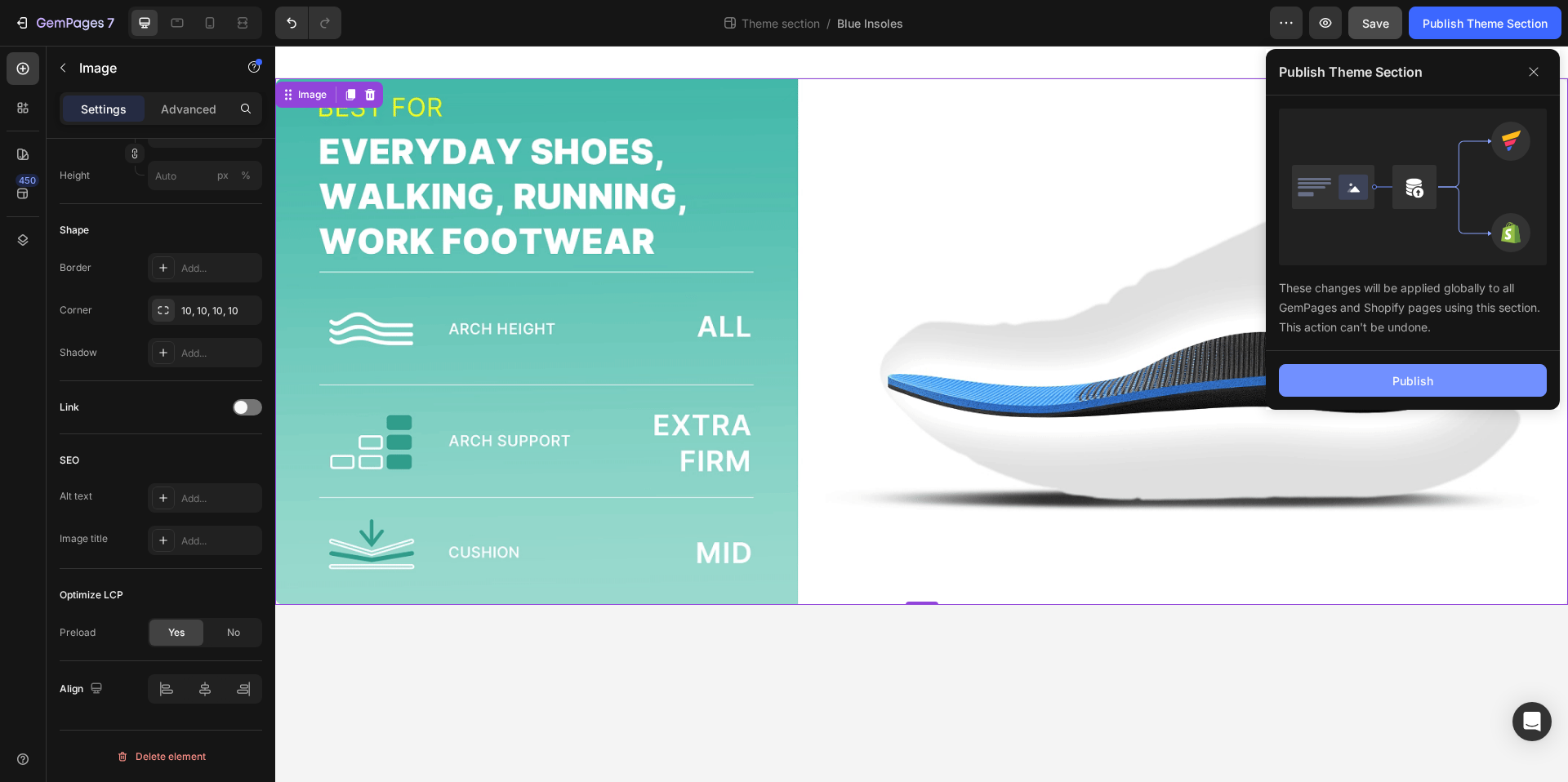
click at [1324, 373] on button "Publish" at bounding box center [1412, 380] width 268 height 32
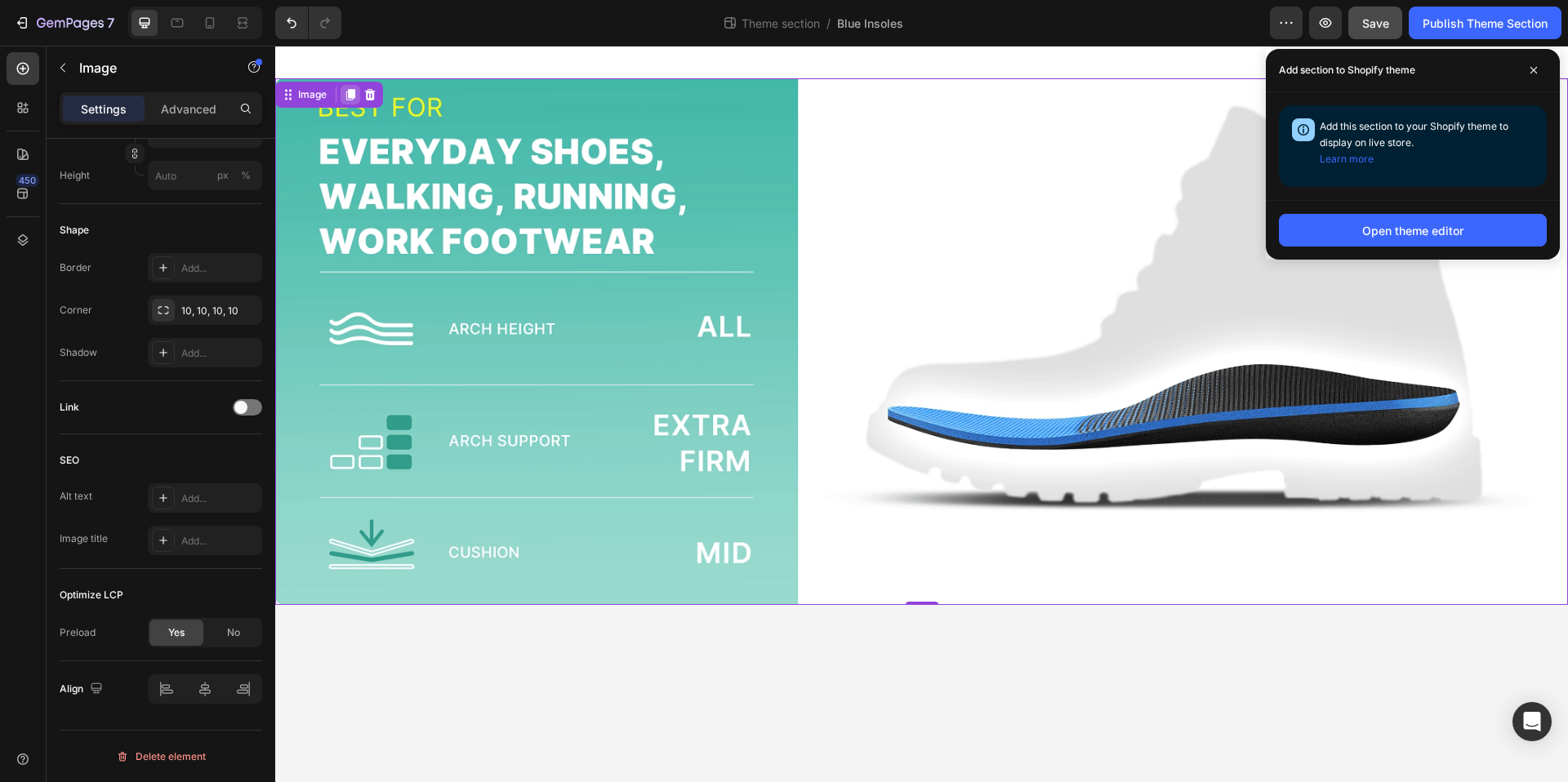
click at [346, 95] on icon at bounding box center [351, 95] width 13 height 13
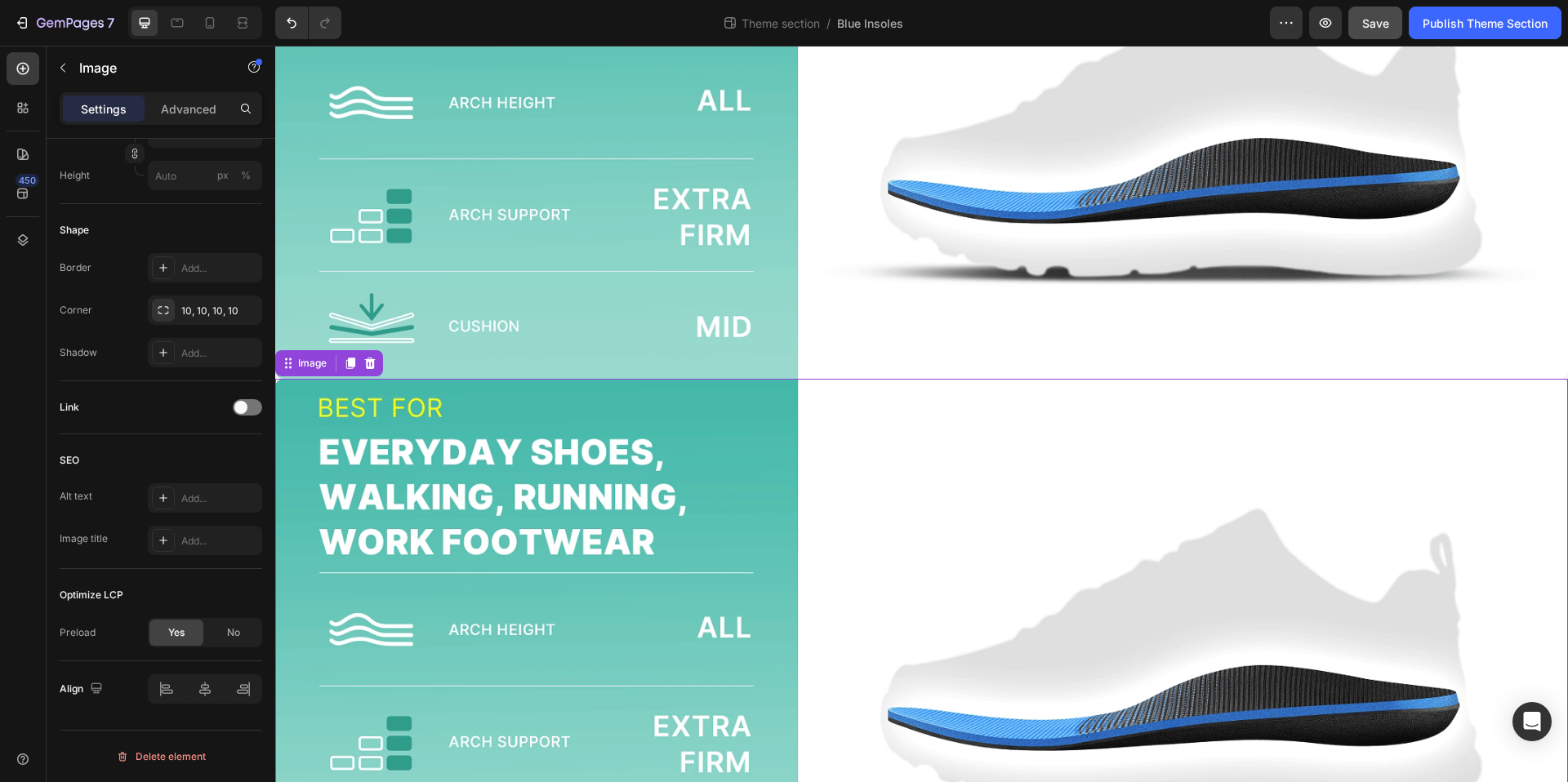
scroll to position [366, 0]
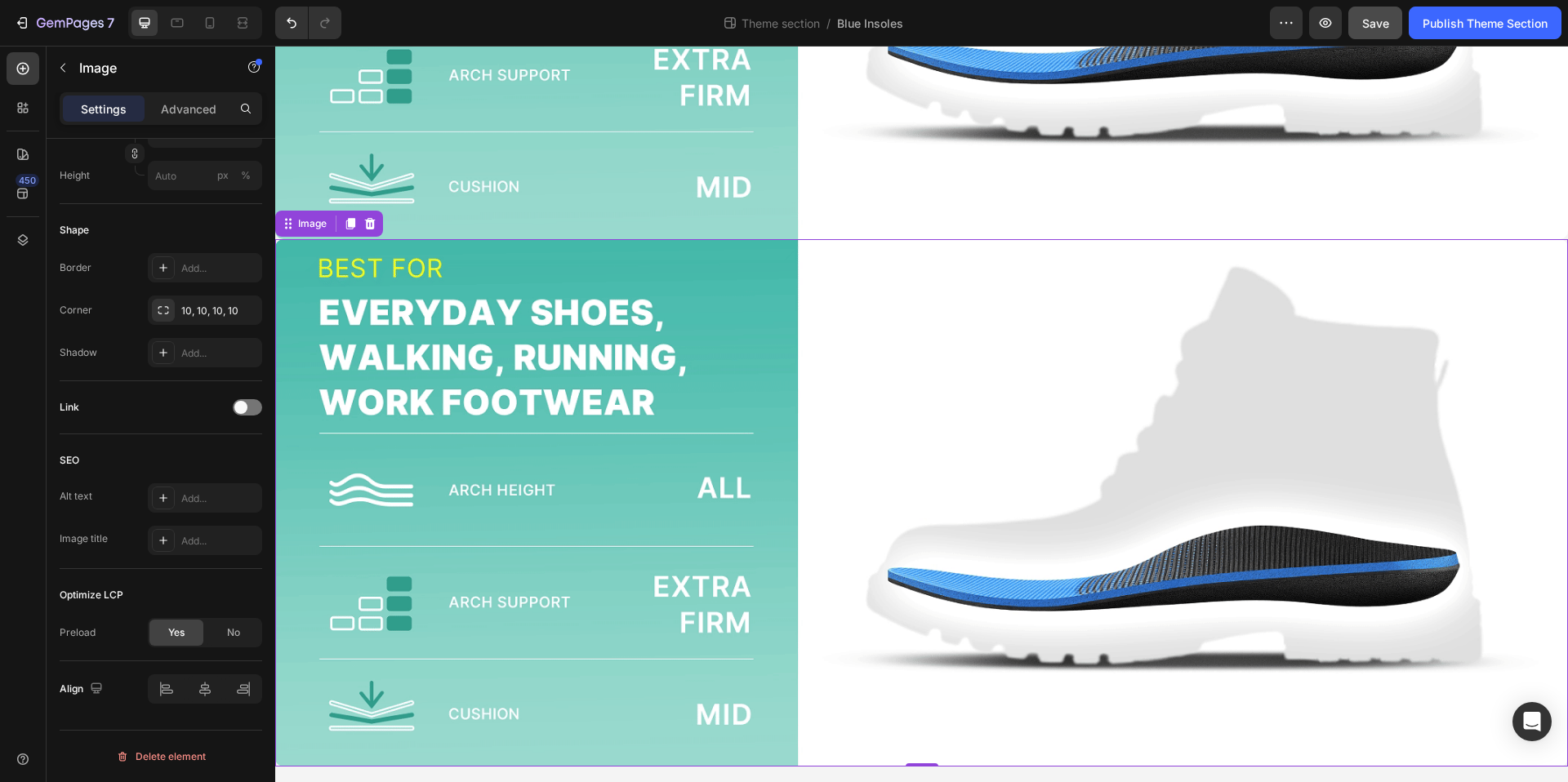
click at [814, 394] on img at bounding box center [921, 502] width 1293 height 527
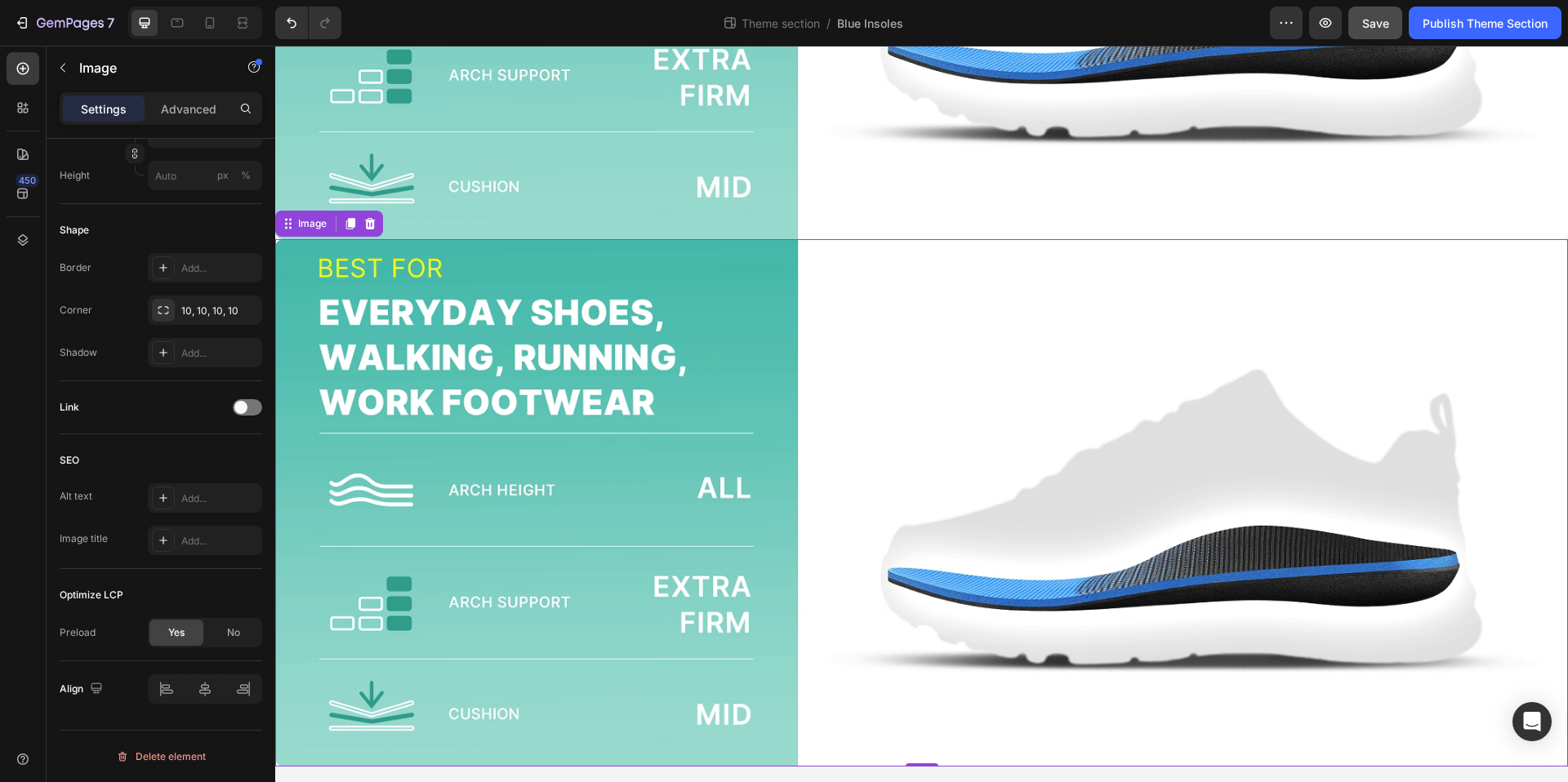
click at [718, 385] on img at bounding box center [921, 502] width 1293 height 527
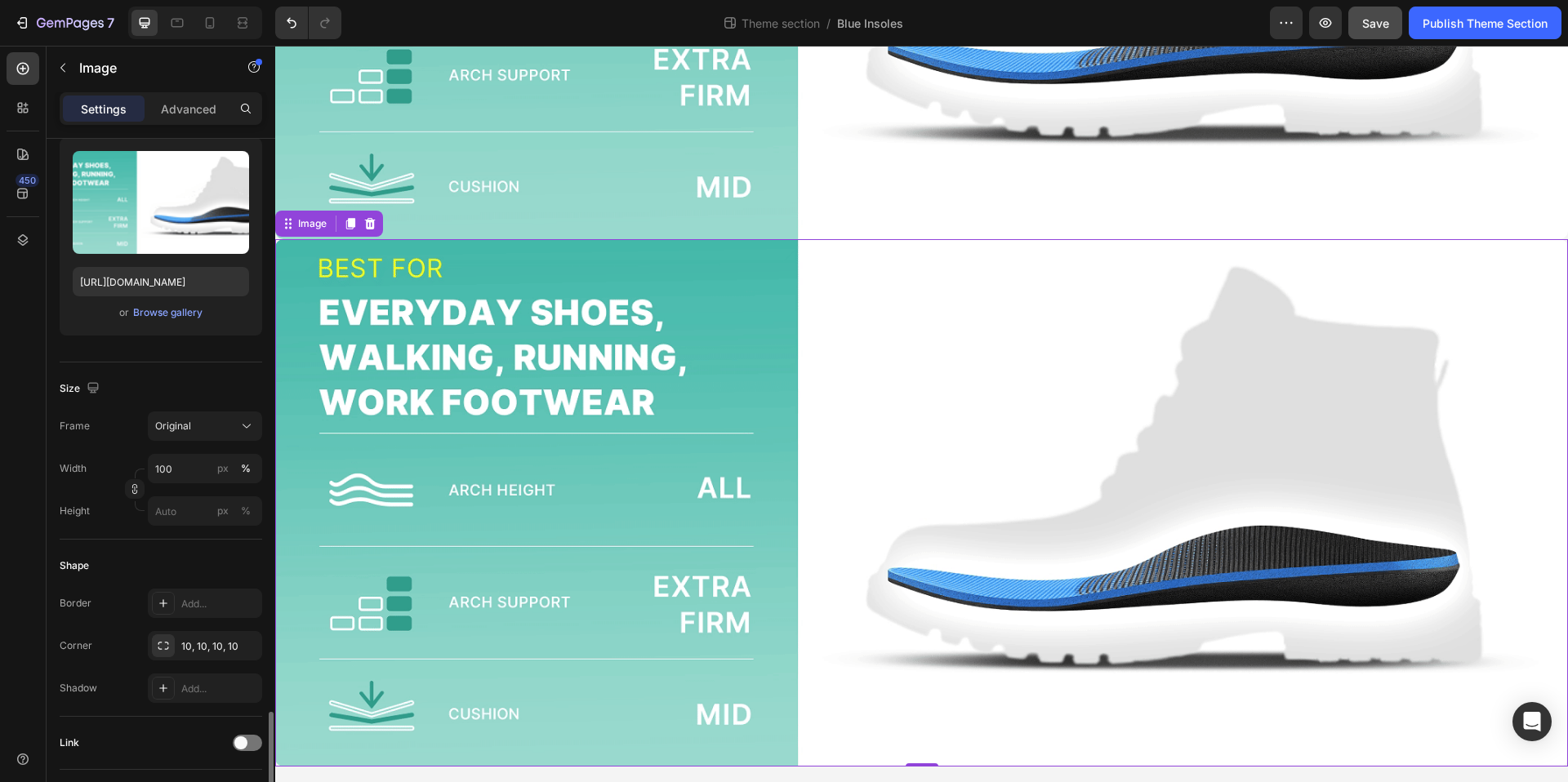
scroll to position [0, 0]
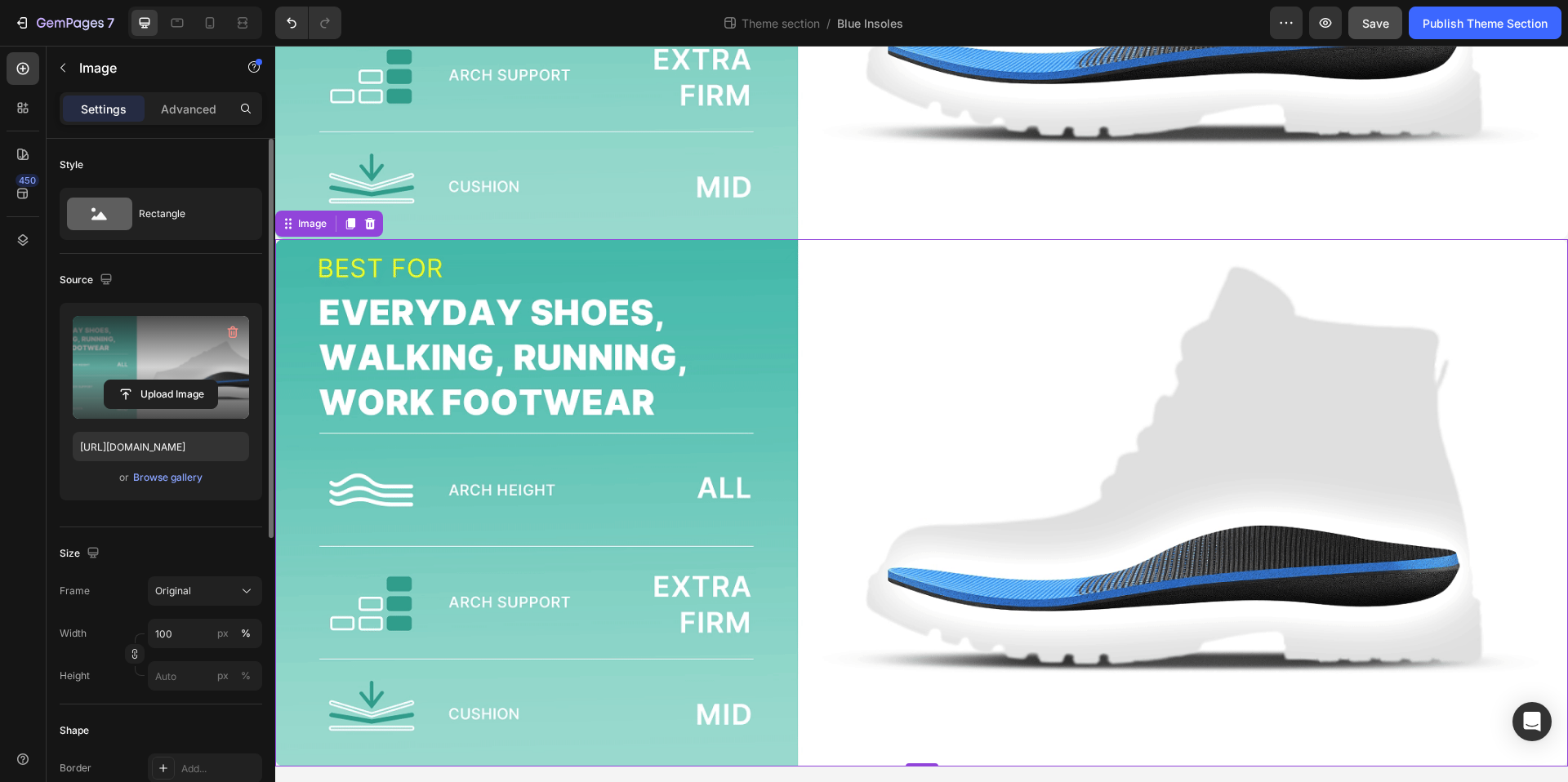
click at [171, 368] on label at bounding box center [160, 368] width 176 height 103
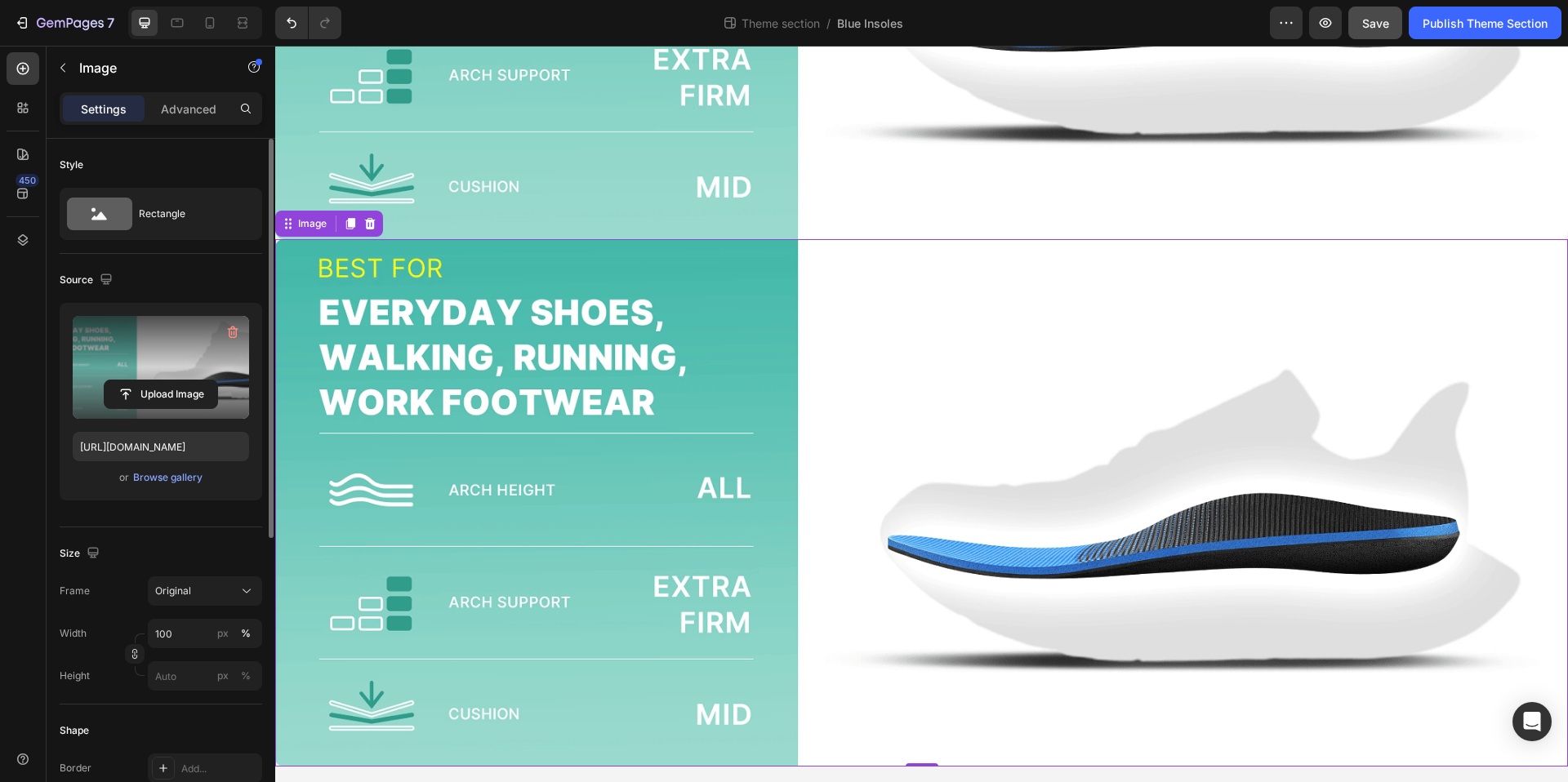
click at [171, 380] on input "file" at bounding box center [161, 393] width 112 height 28
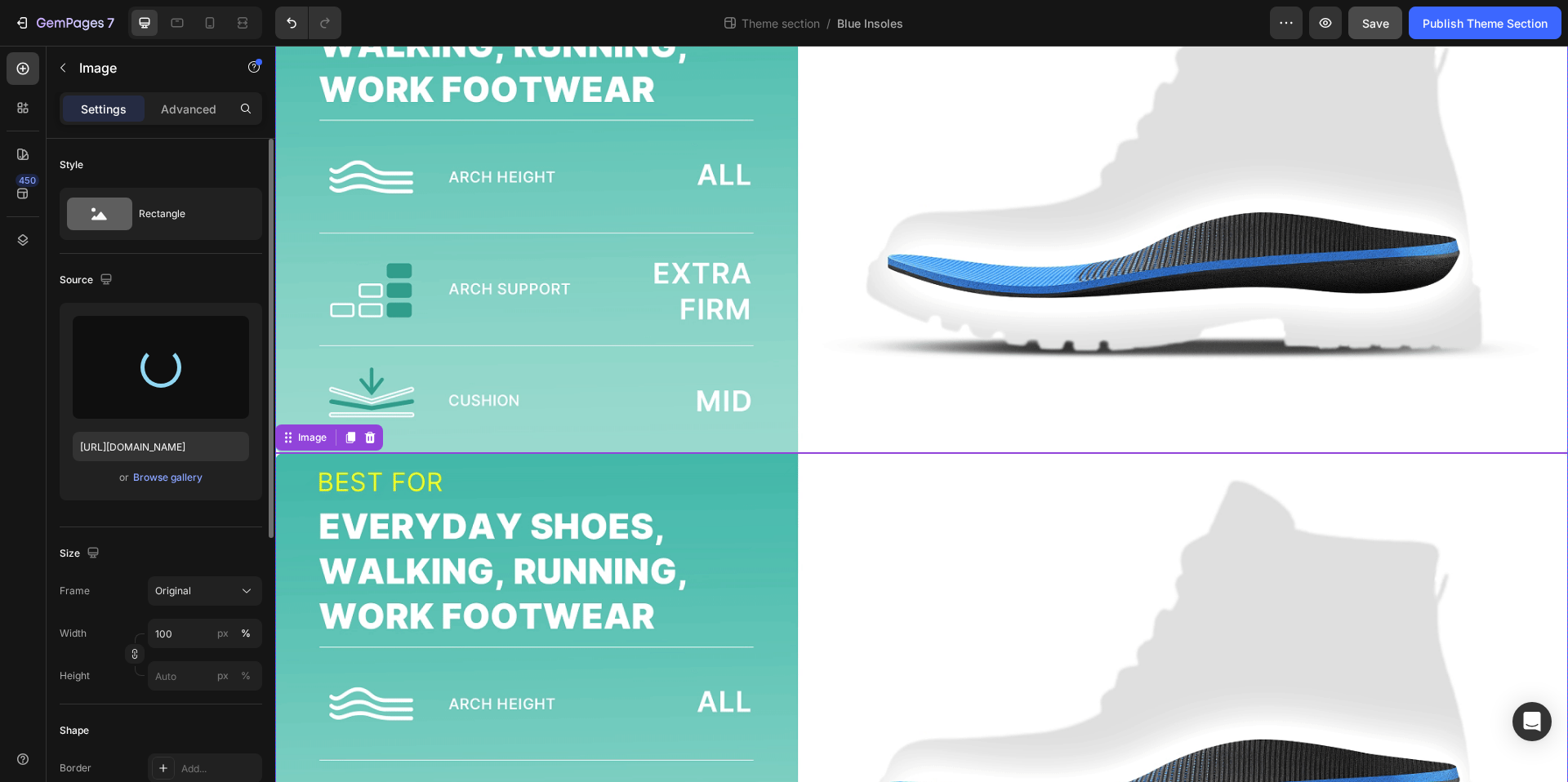
scroll to position [155, 0]
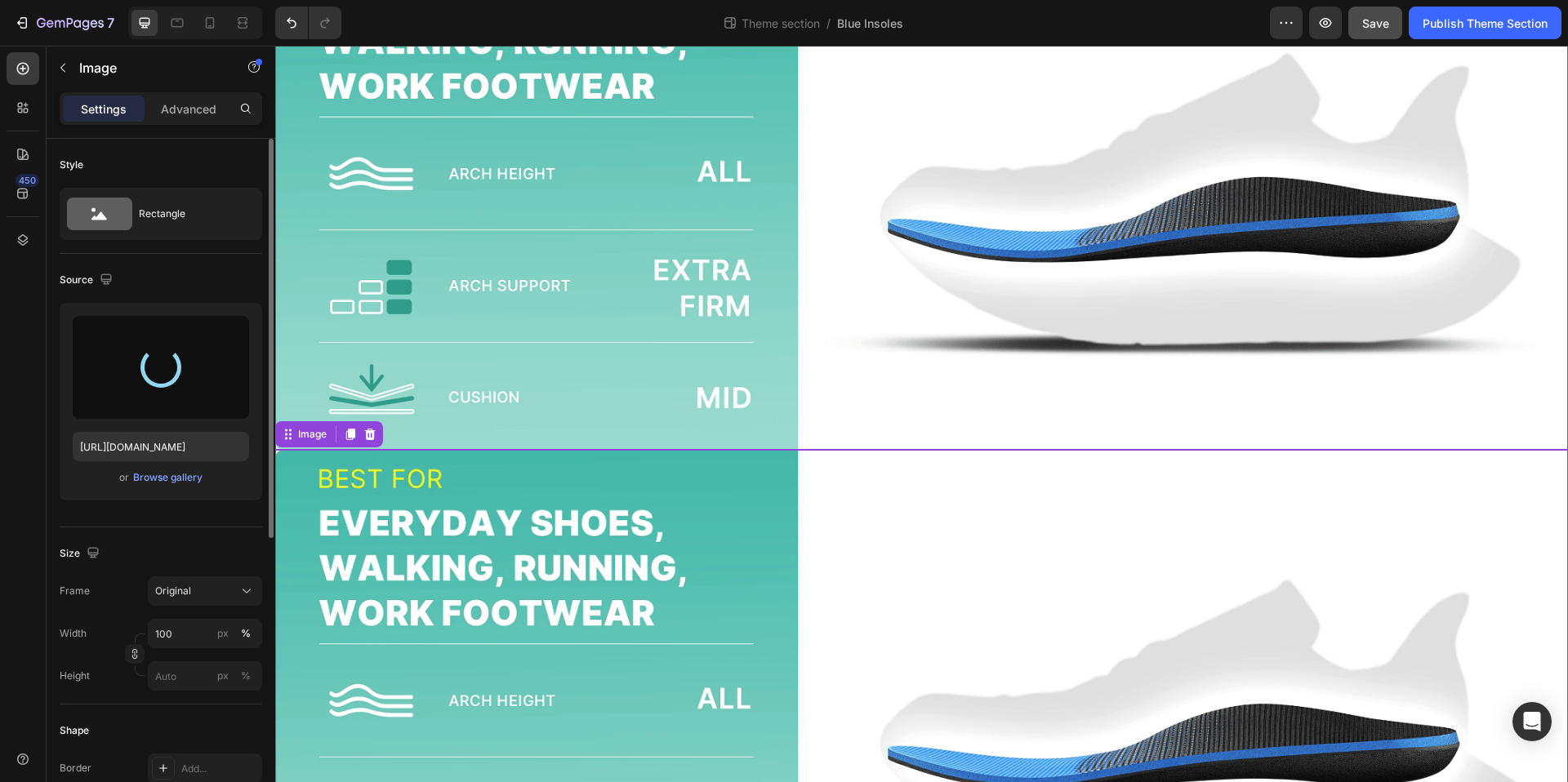
type input "[URL][DOMAIN_NAME]"
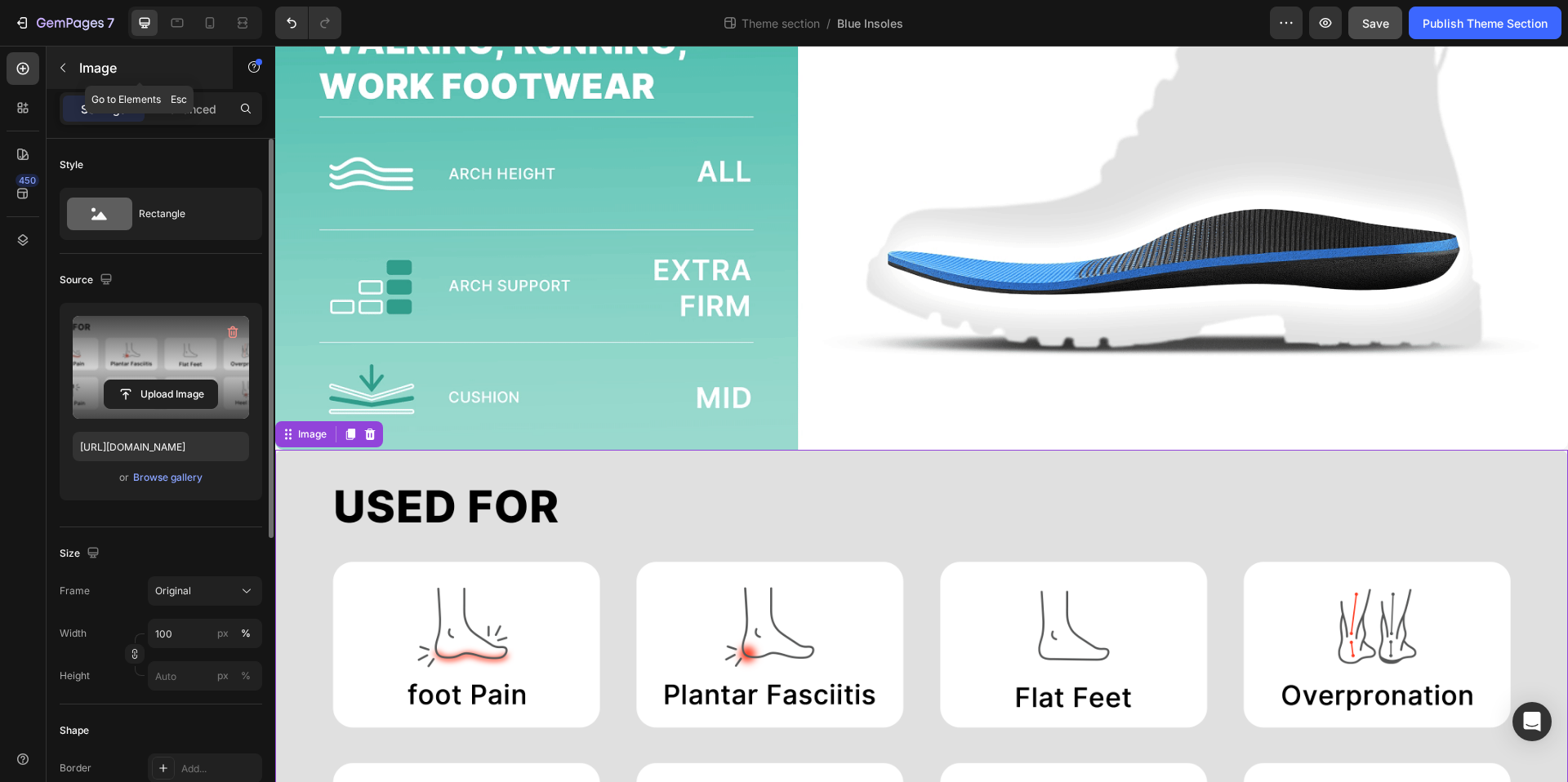
click at [66, 75] on button "button" at bounding box center [62, 67] width 26 height 26
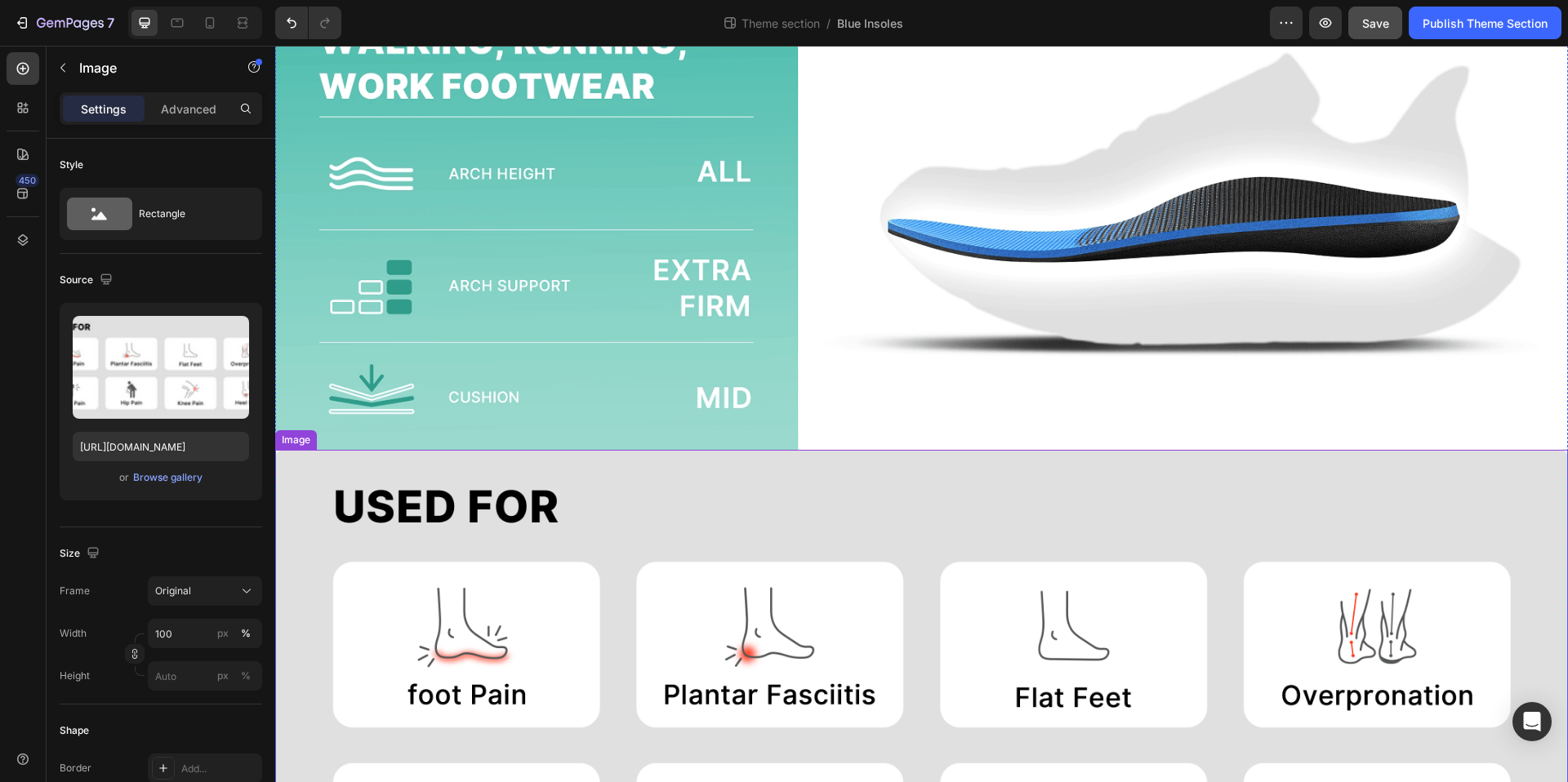
click at [648, 523] on img at bounding box center [921, 713] width 1293 height 528
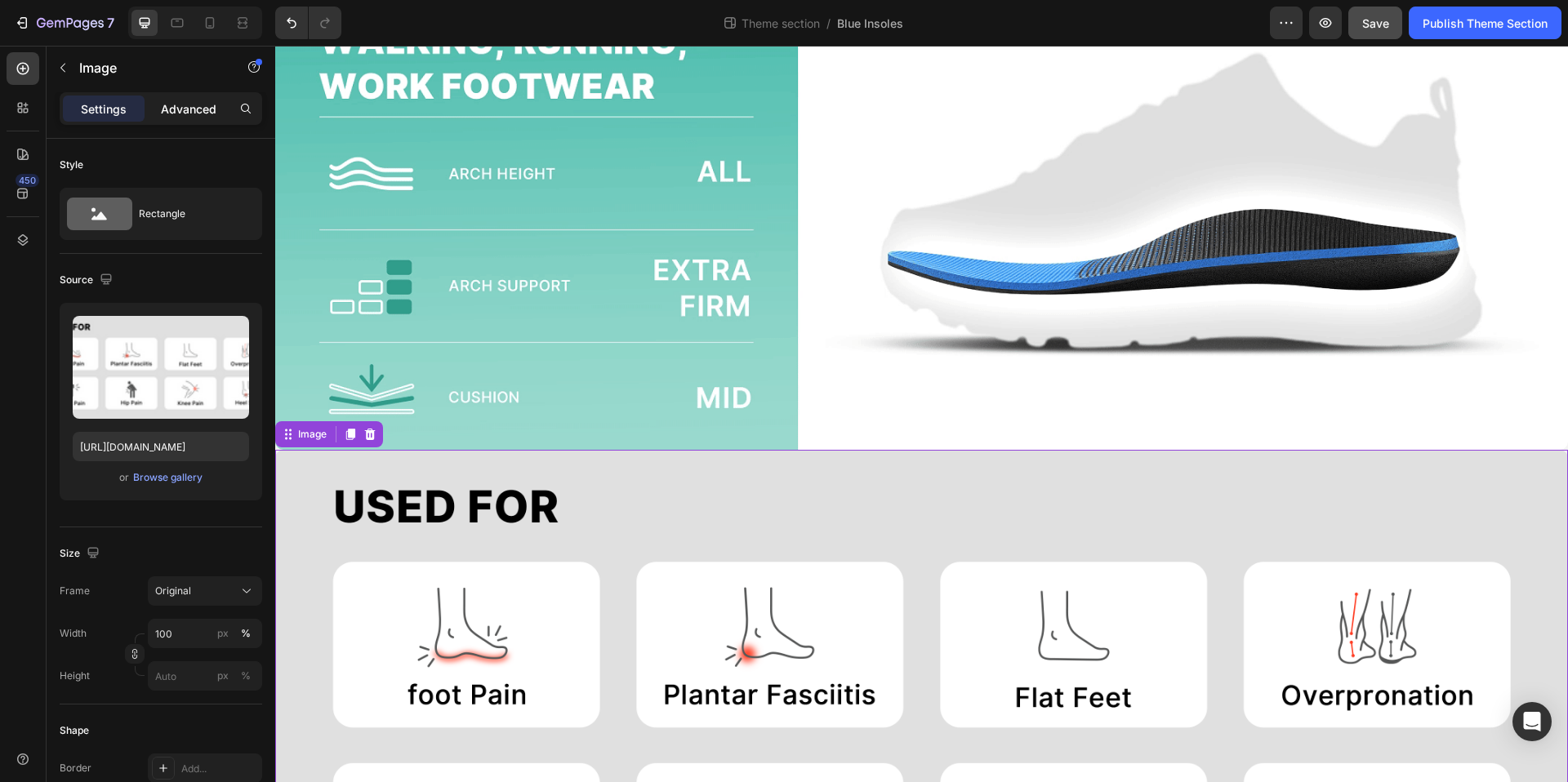
click at [168, 119] on div "Advanced" at bounding box center [189, 108] width 82 height 26
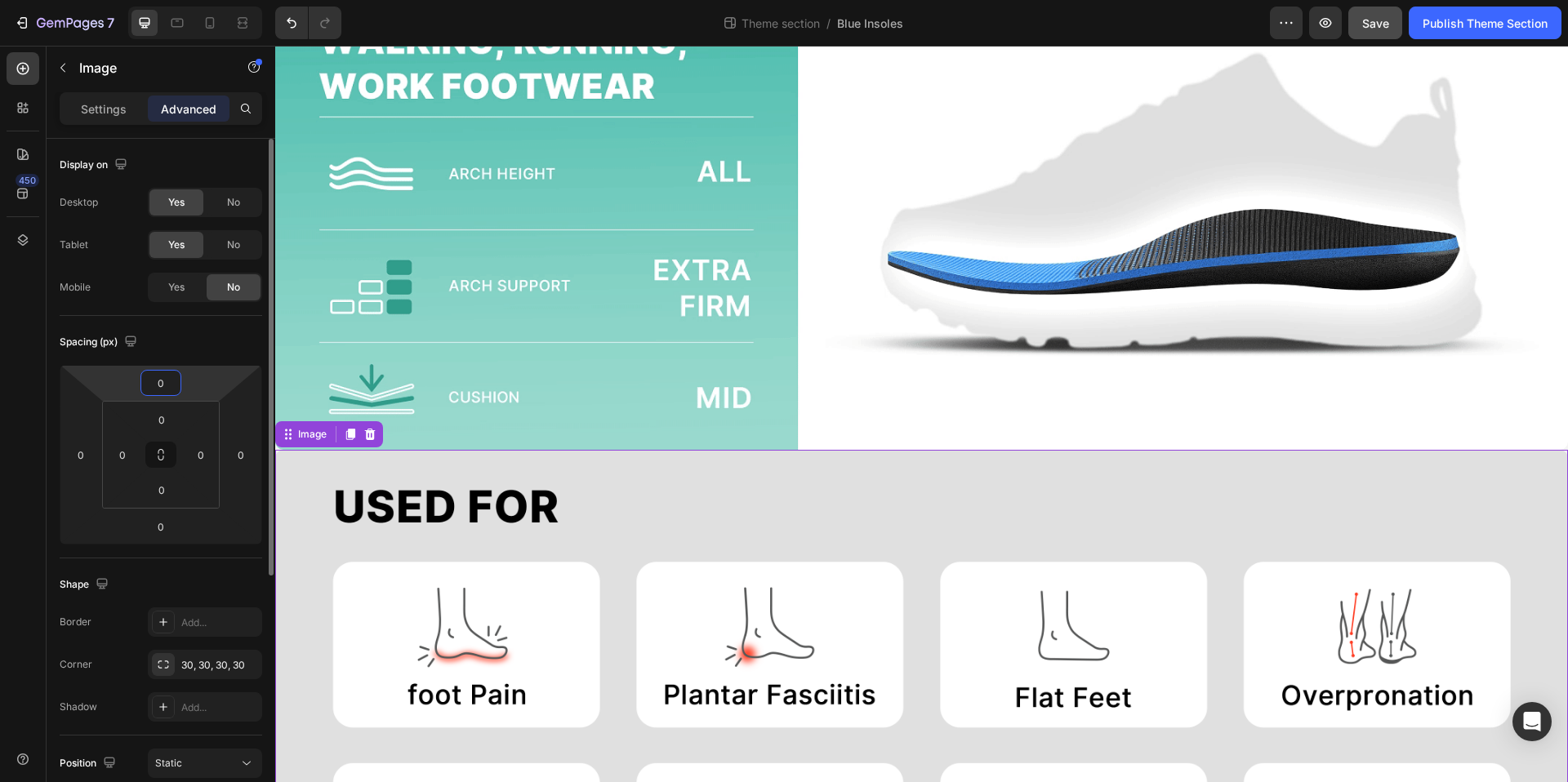
click at [165, 384] on input "0" at bounding box center [161, 383] width 32 height 25
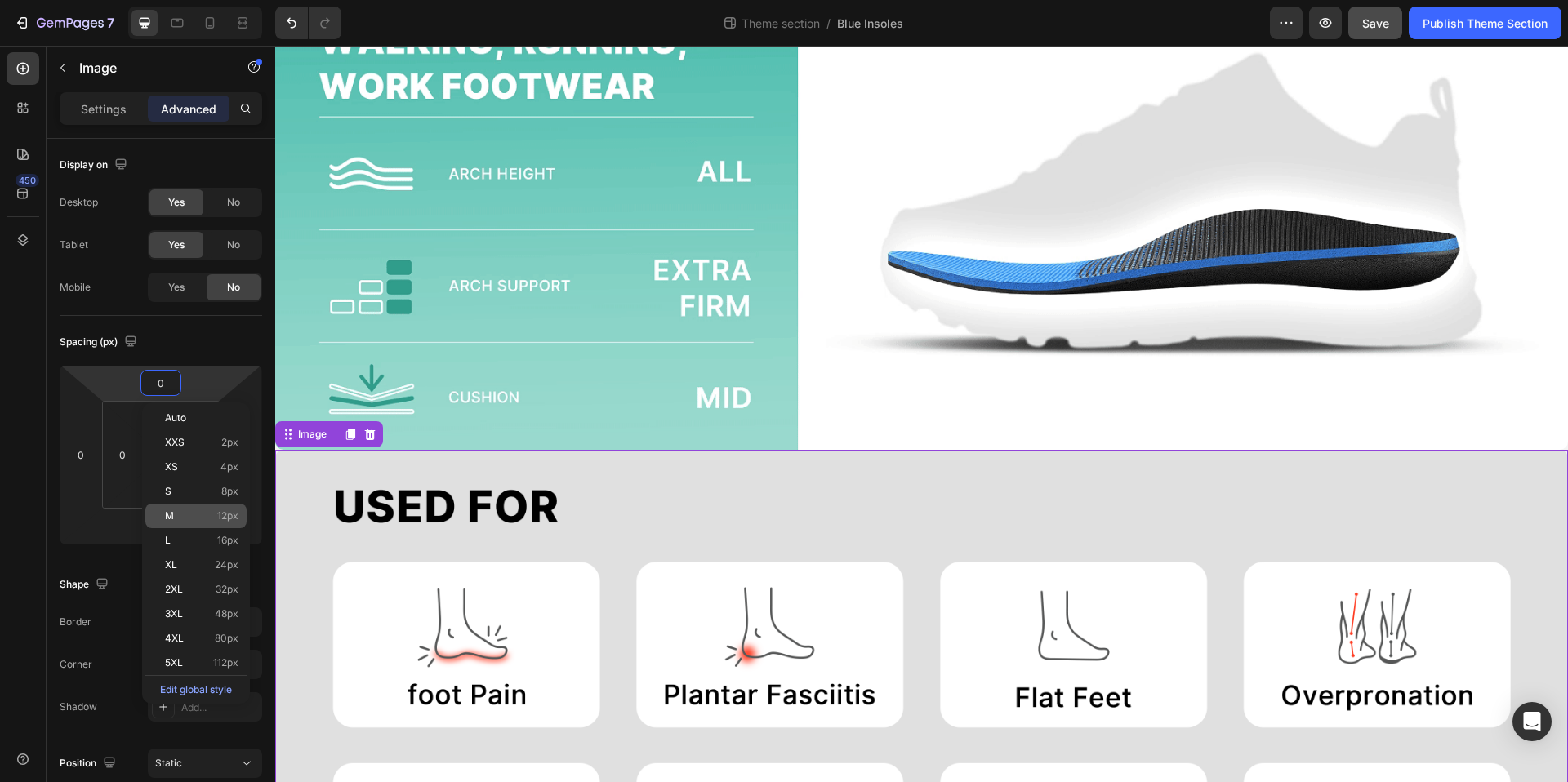
click at [198, 519] on p "M 12px" at bounding box center [201, 516] width 73 height 11
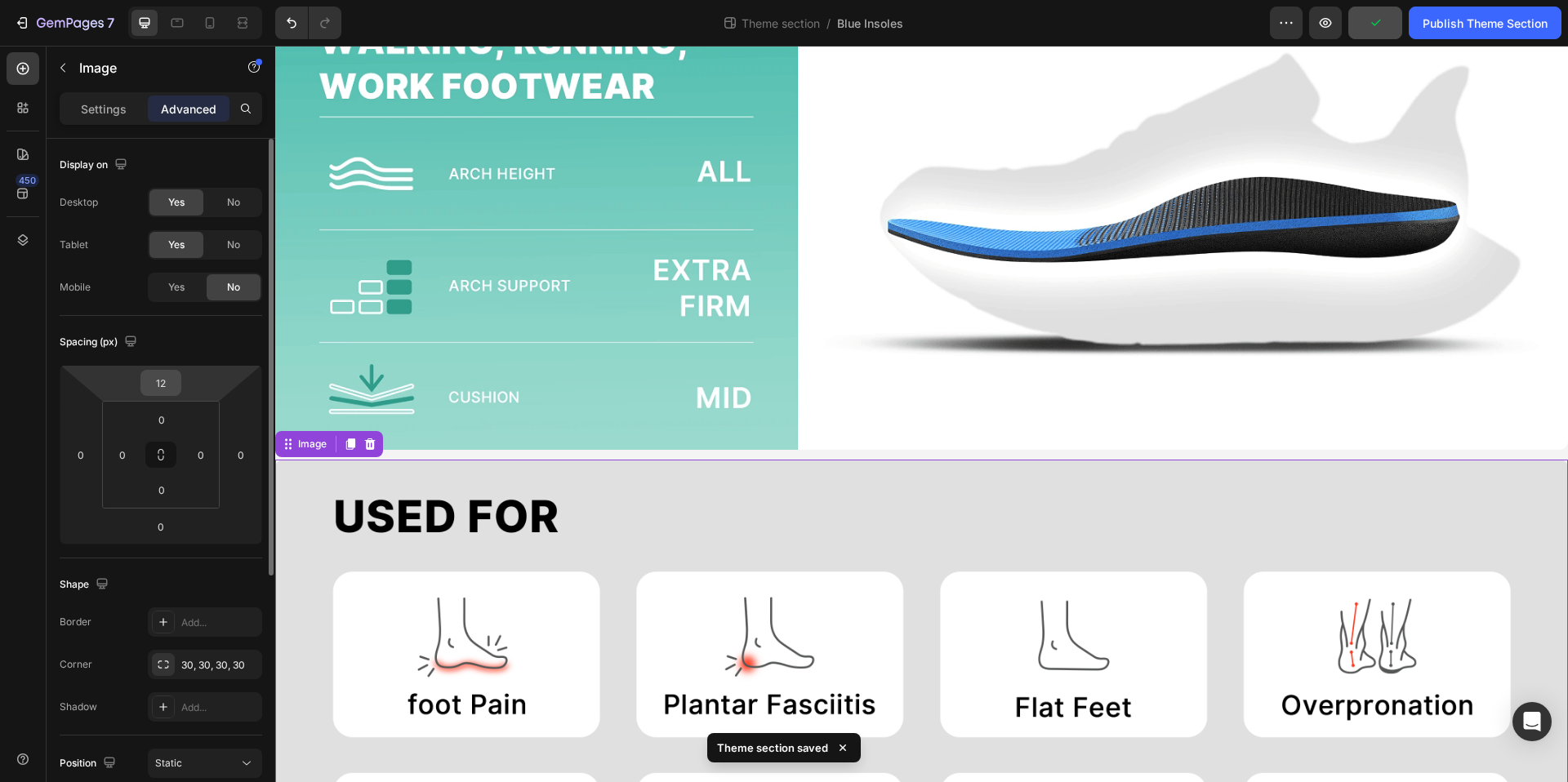
click at [162, 383] on input "12" at bounding box center [161, 383] width 32 height 25
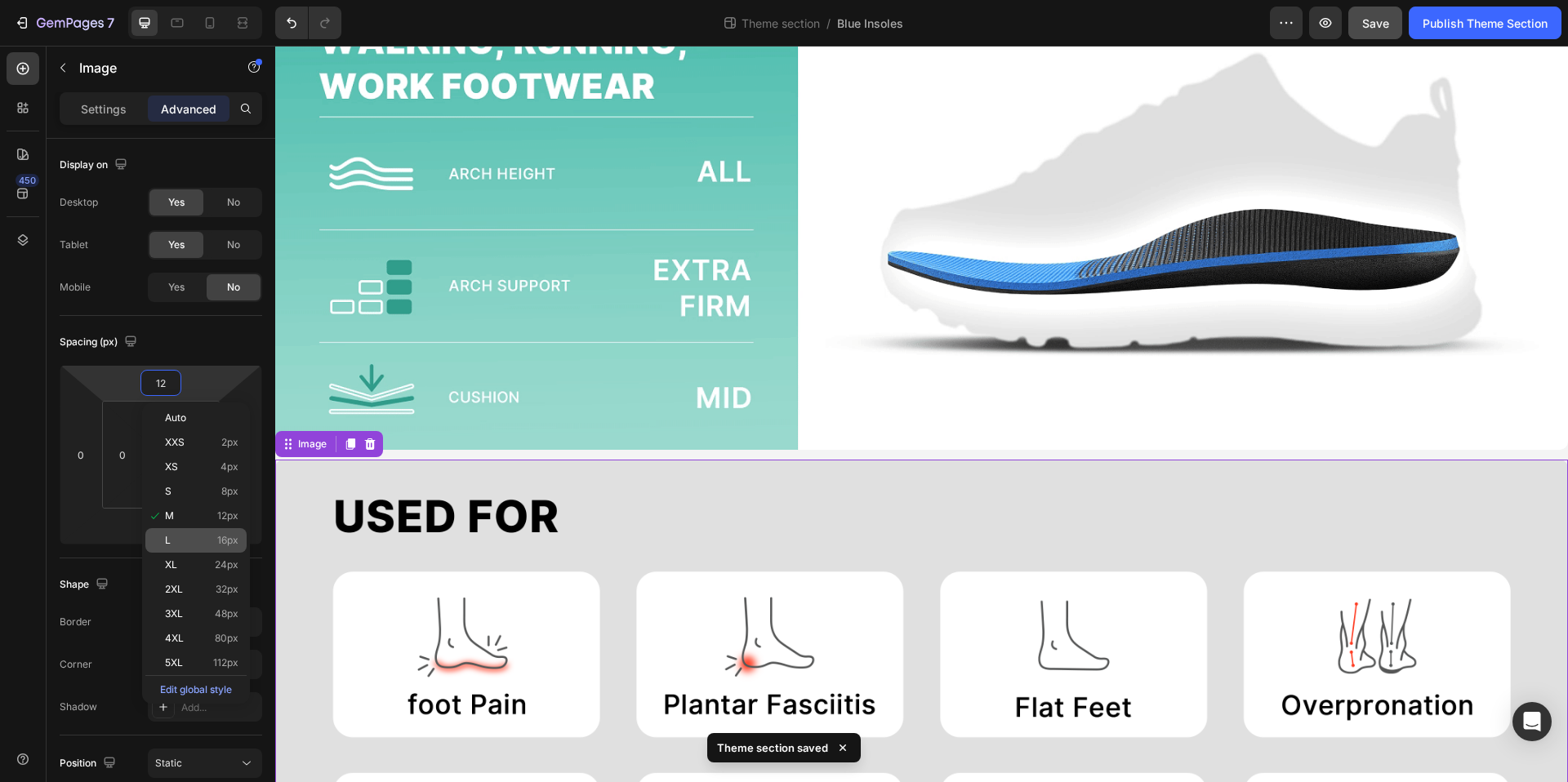
click at [198, 535] on p "L 16px" at bounding box center [201, 540] width 73 height 11
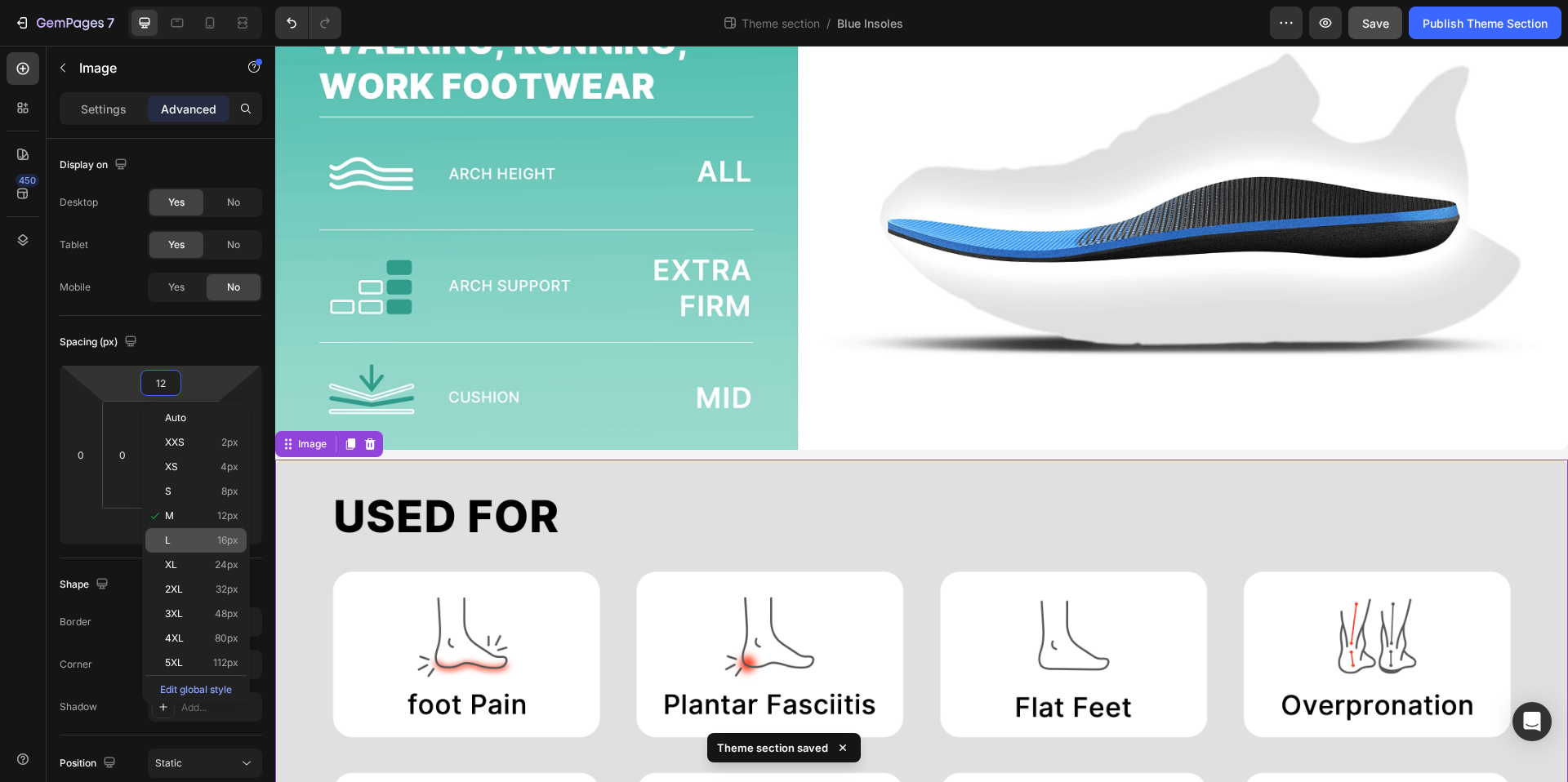
type input "16"
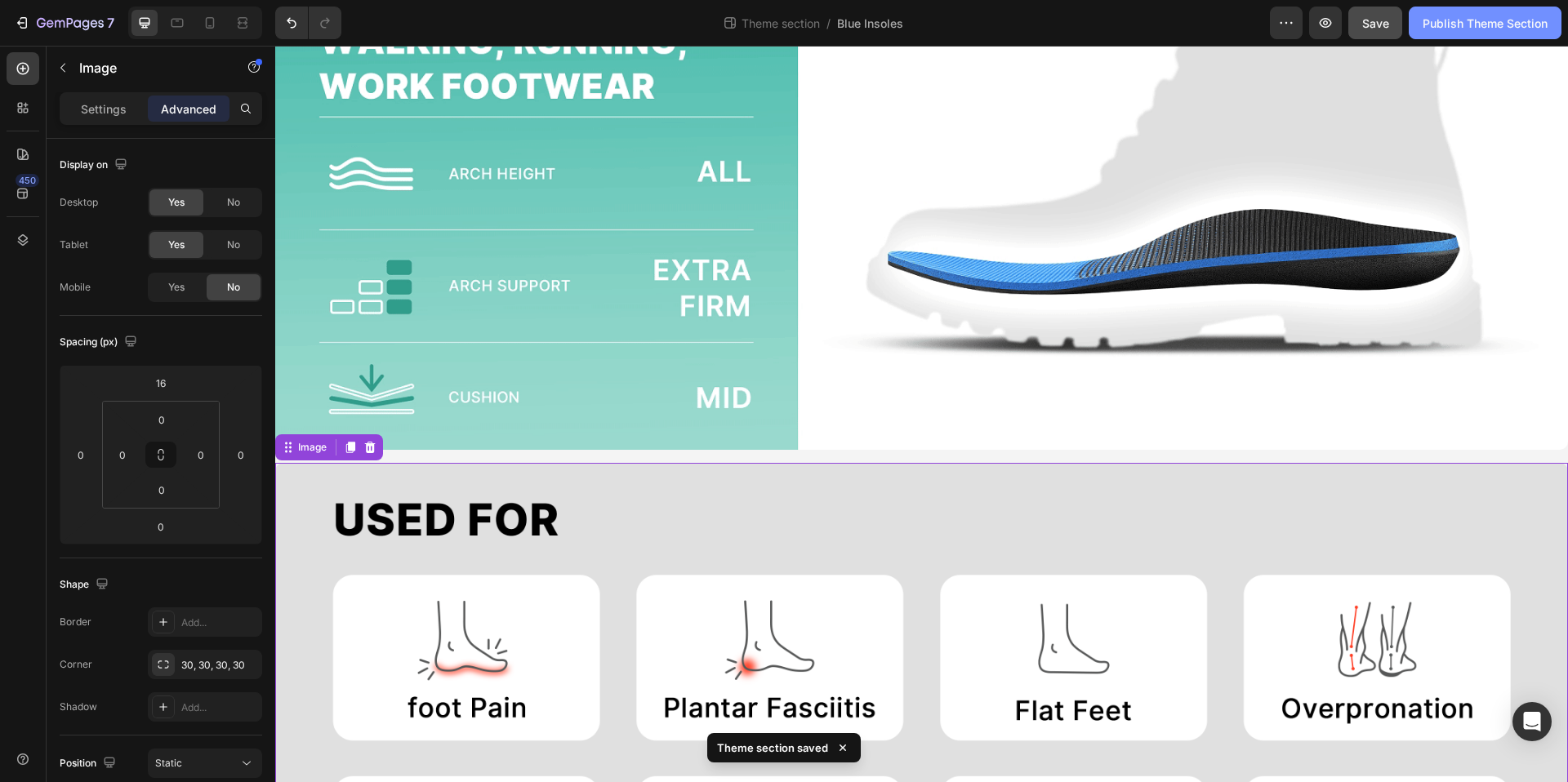
click at [1440, 31] on button "Publish Theme Section" at bounding box center [1485, 23] width 152 height 32
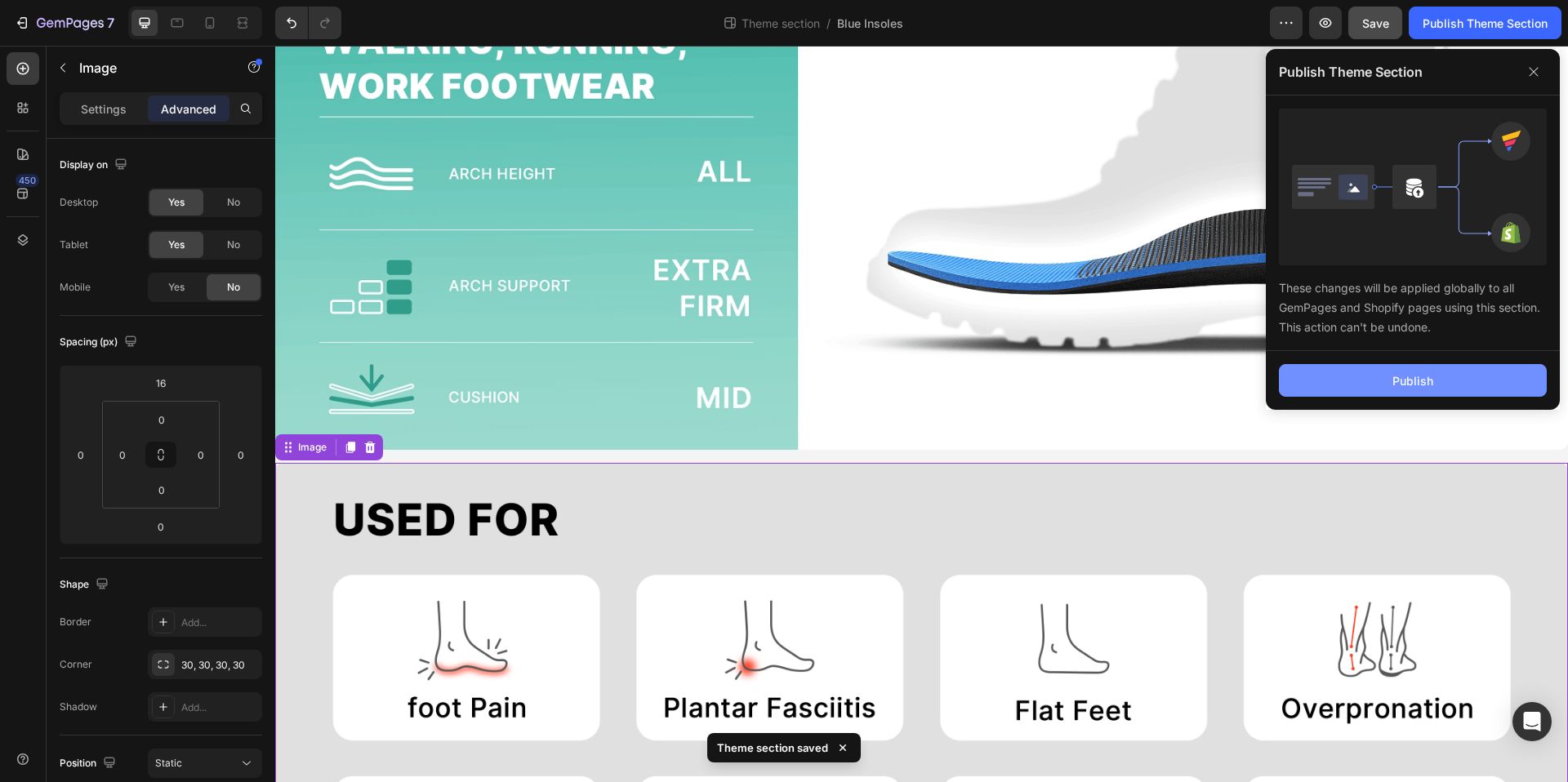
click at [1365, 371] on button "Publish" at bounding box center [1412, 380] width 268 height 32
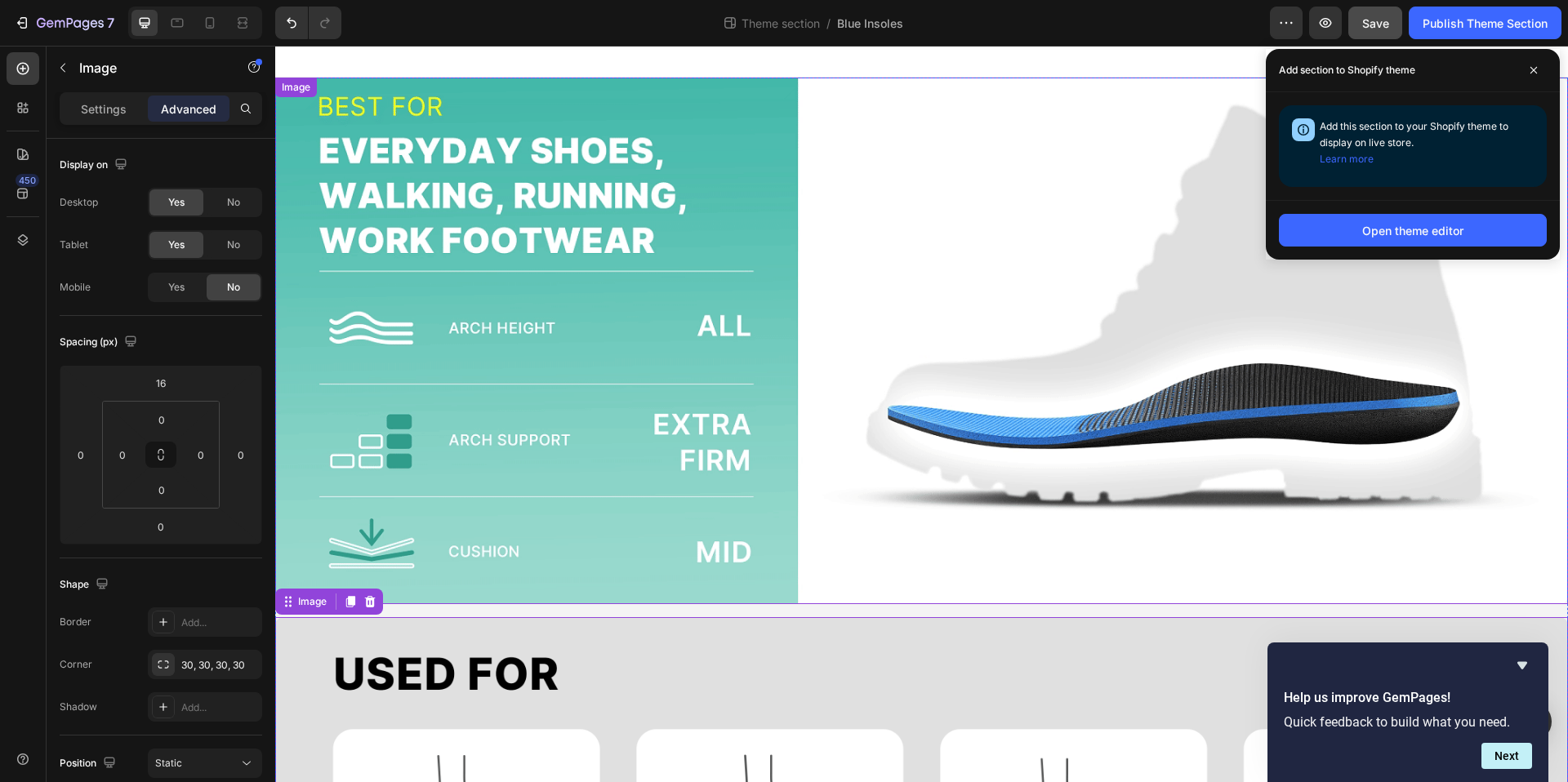
scroll to position [0, 0]
